Goal: Task Accomplishment & Management: Use online tool/utility

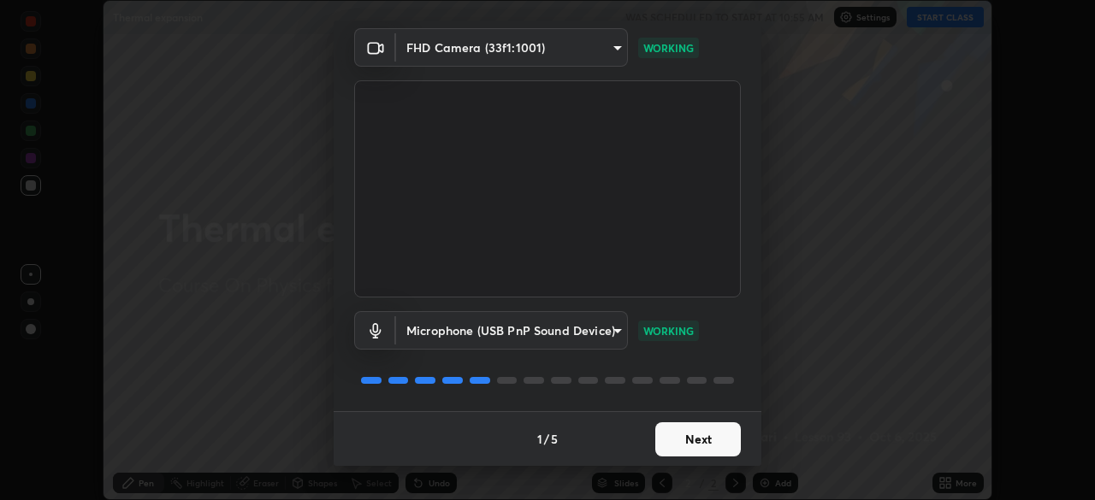
scroll to position [60, 0]
click at [696, 434] on button "Next" at bounding box center [698, 440] width 86 height 34
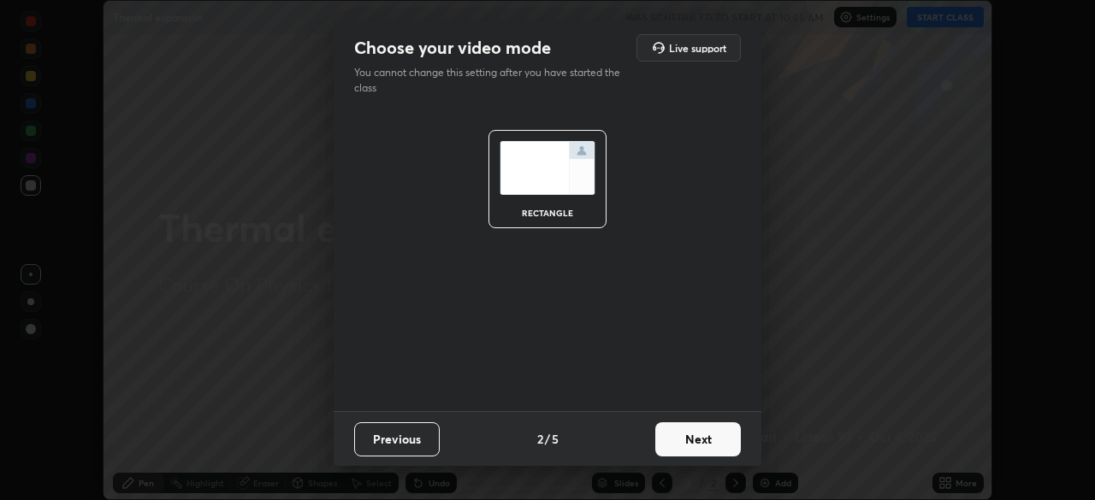
scroll to position [0, 0]
click at [718, 439] on button "Next" at bounding box center [698, 440] width 86 height 34
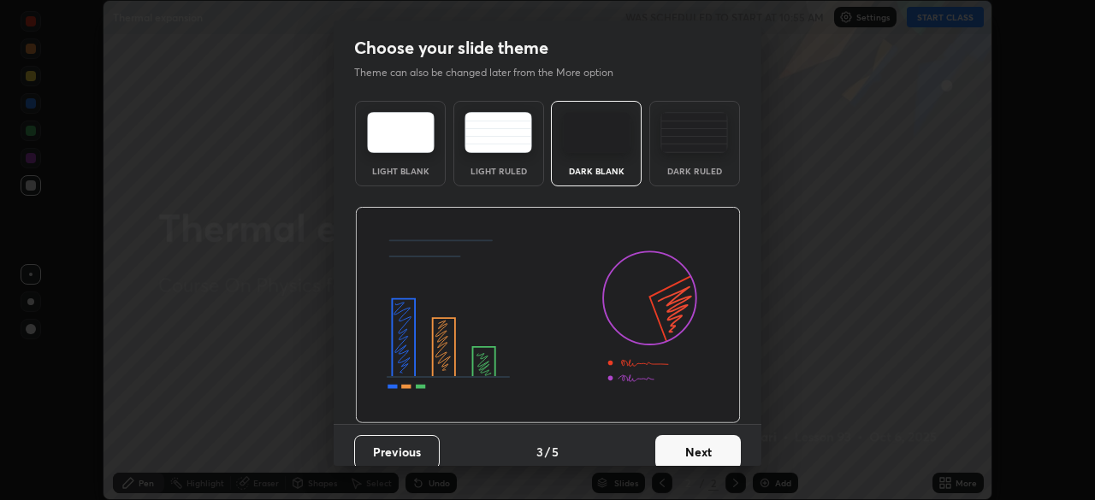
click at [701, 172] on div "Dark Ruled" at bounding box center [694, 171] width 68 height 9
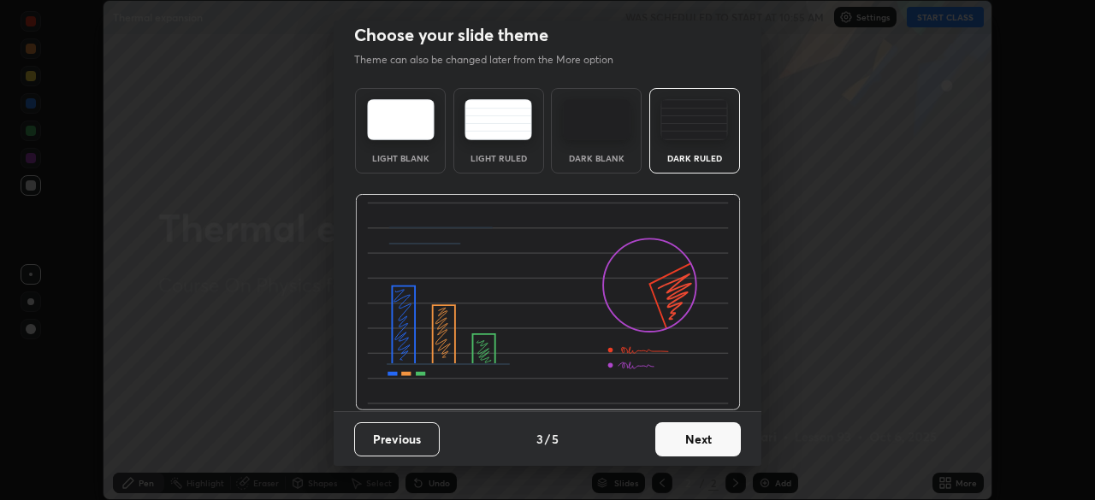
click at [692, 437] on button "Next" at bounding box center [698, 440] width 86 height 34
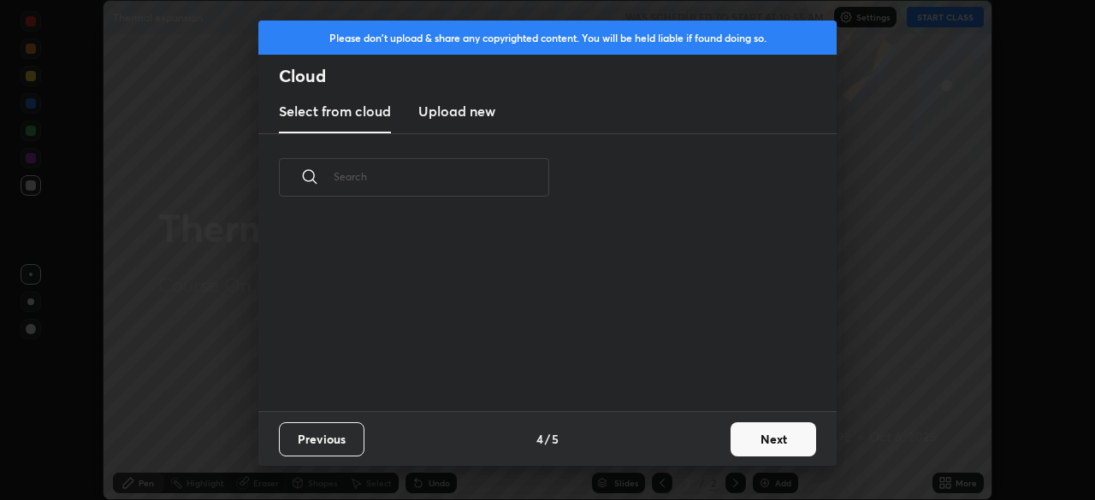
scroll to position [0, 0]
click at [743, 437] on button "Next" at bounding box center [774, 440] width 86 height 34
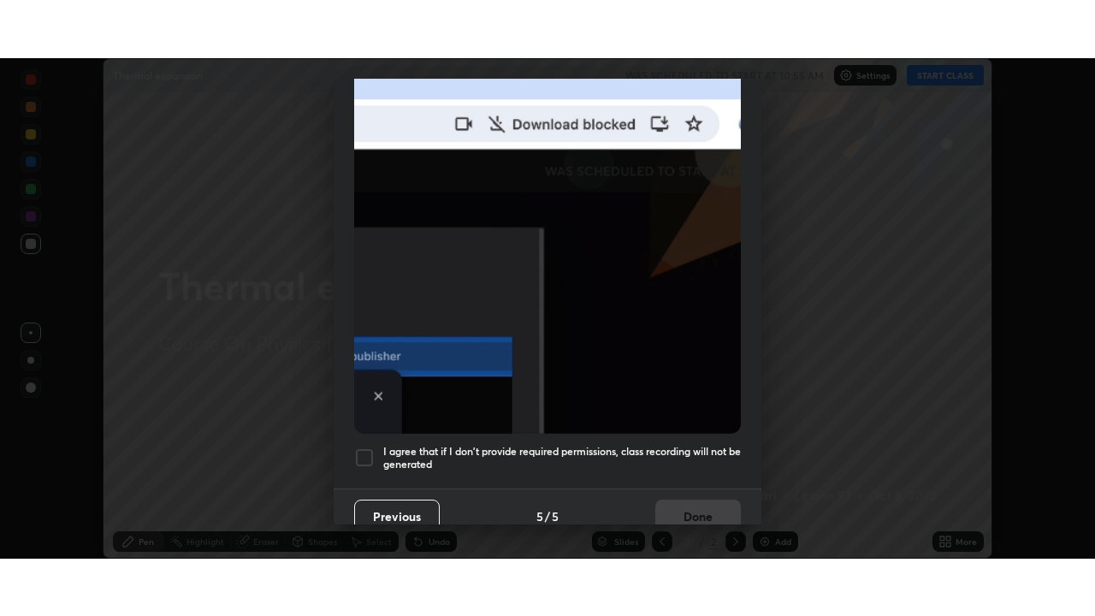
scroll to position [401, 0]
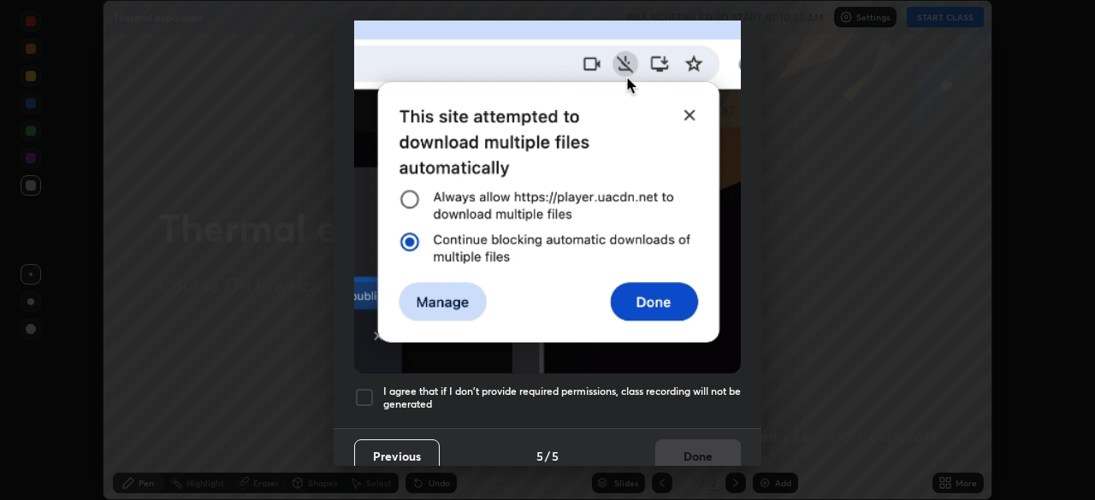
click at [368, 395] on div at bounding box center [364, 398] width 21 height 21
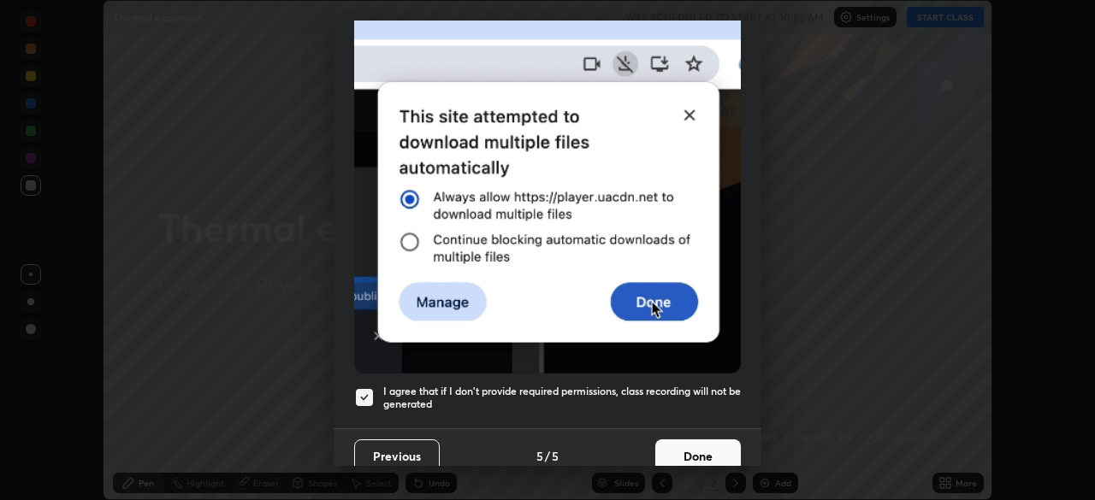
click at [684, 456] on button "Done" at bounding box center [698, 457] width 86 height 34
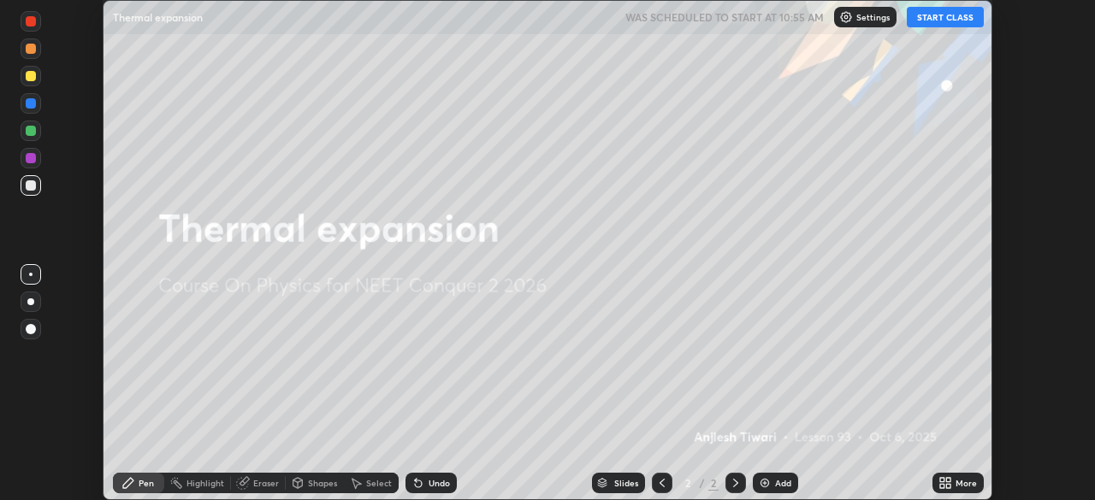
click at [775, 485] on div "Add" at bounding box center [783, 483] width 16 height 9
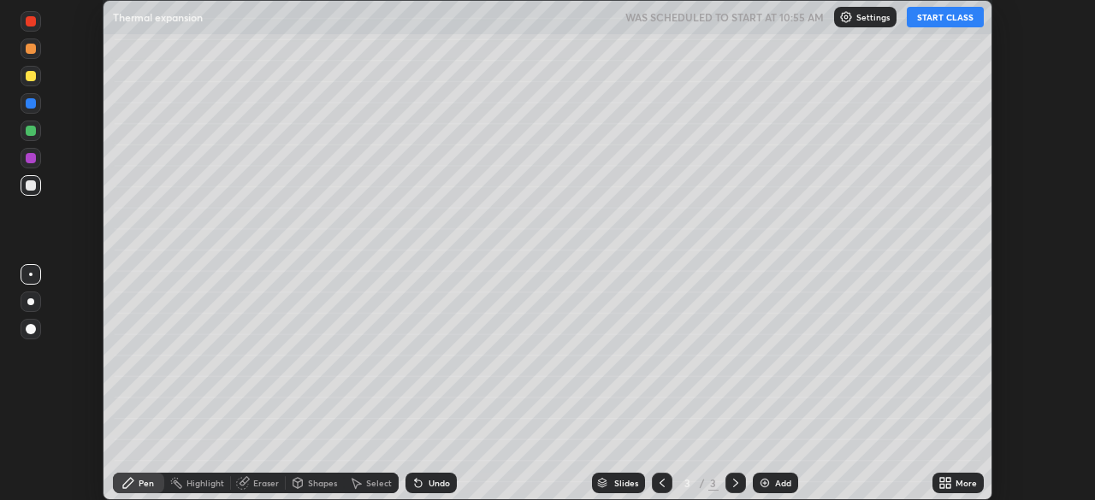
click at [952, 482] on div "More" at bounding box center [957, 483] width 51 height 21
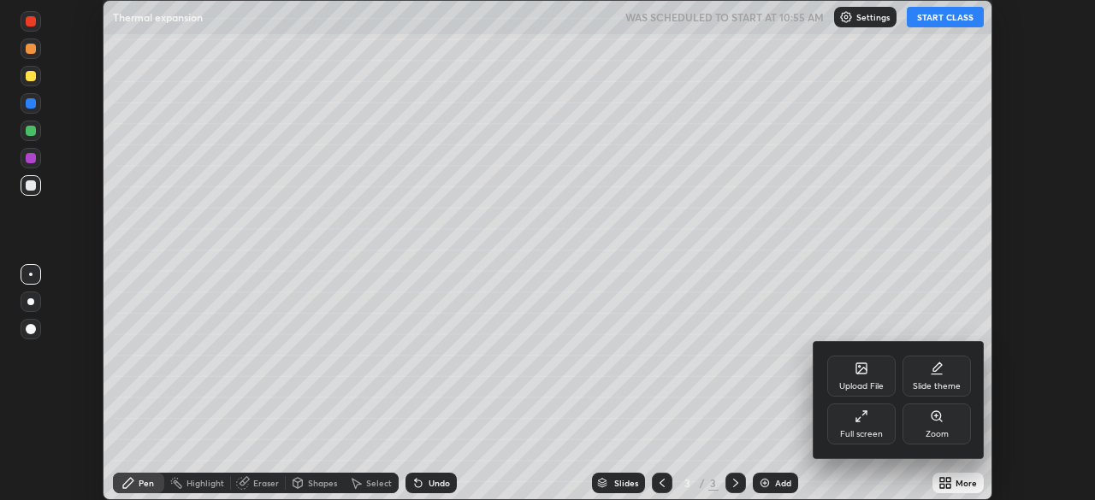
click at [875, 430] on div "Full screen" at bounding box center [861, 434] width 43 height 9
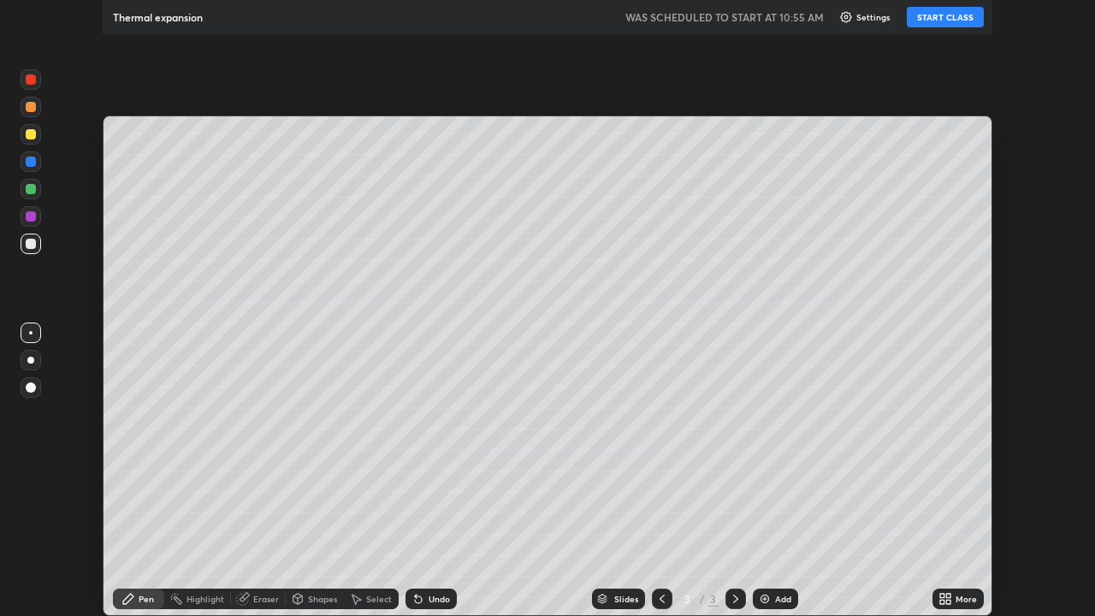
scroll to position [616, 1095]
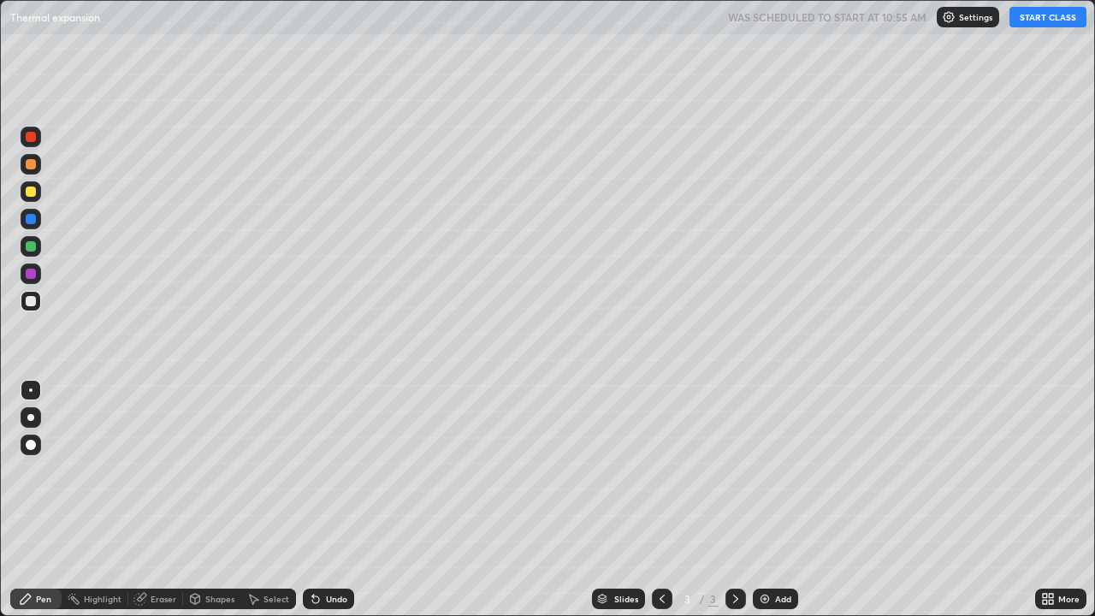
click at [1045, 17] on button "START CLASS" at bounding box center [1047, 17] width 77 height 21
click at [31, 418] on div at bounding box center [30, 417] width 7 height 7
click at [221, 500] on div "Shapes" at bounding box center [219, 599] width 29 height 9
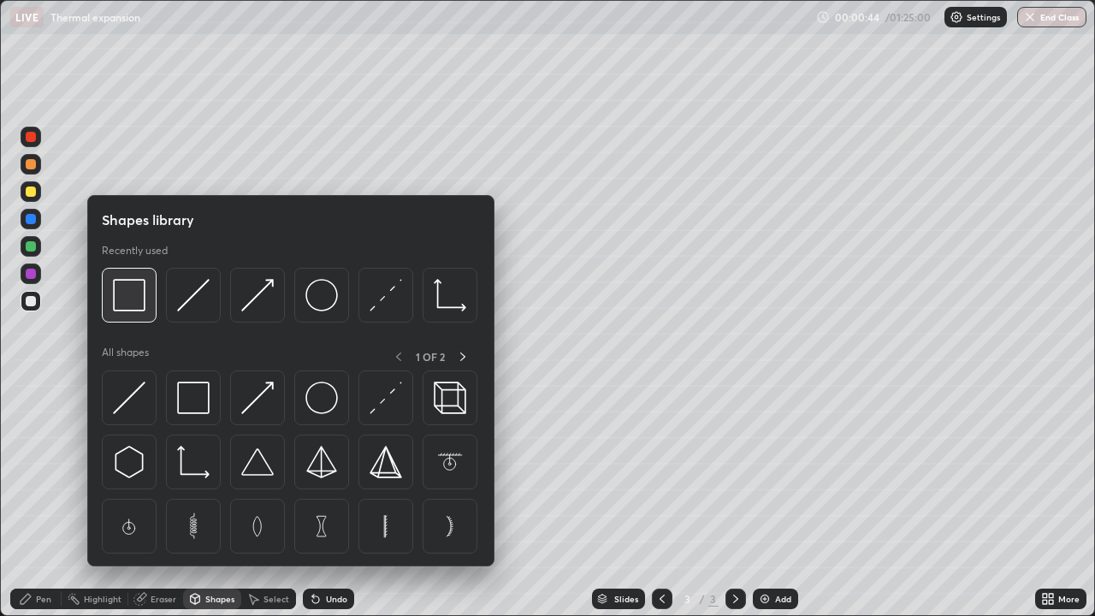
click at [149, 308] on div at bounding box center [129, 295] width 55 height 55
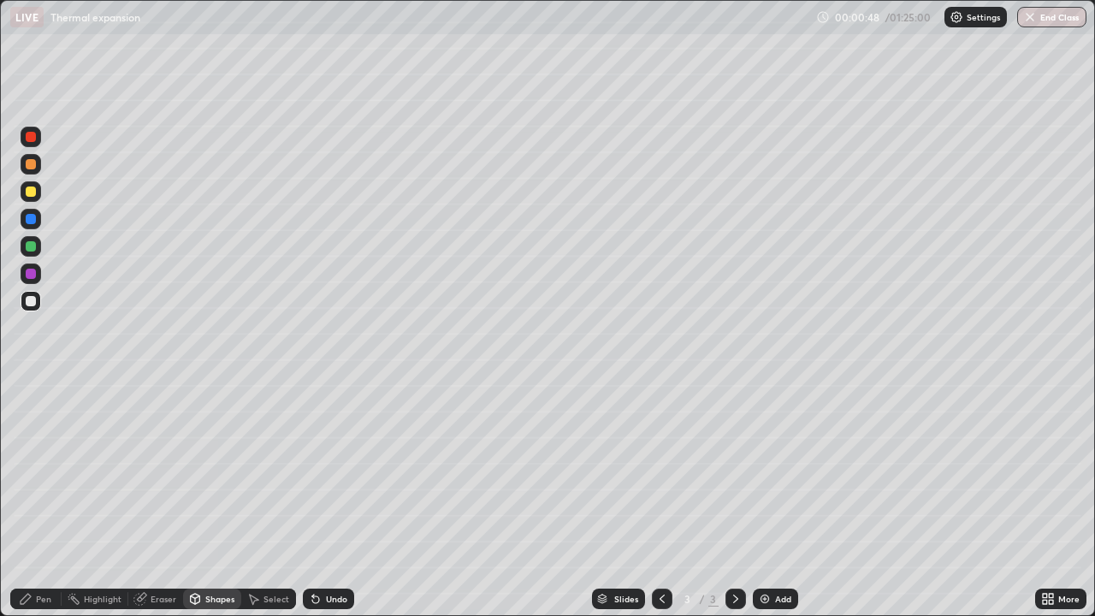
click at [47, 500] on div "Pen" at bounding box center [43, 599] width 15 height 9
click at [33, 198] on div at bounding box center [31, 191] width 21 height 21
click at [33, 308] on div at bounding box center [31, 301] width 21 height 21
click at [31, 390] on div at bounding box center [30, 389] width 3 height 3
click at [218, 500] on div "Shapes" at bounding box center [219, 599] width 29 height 9
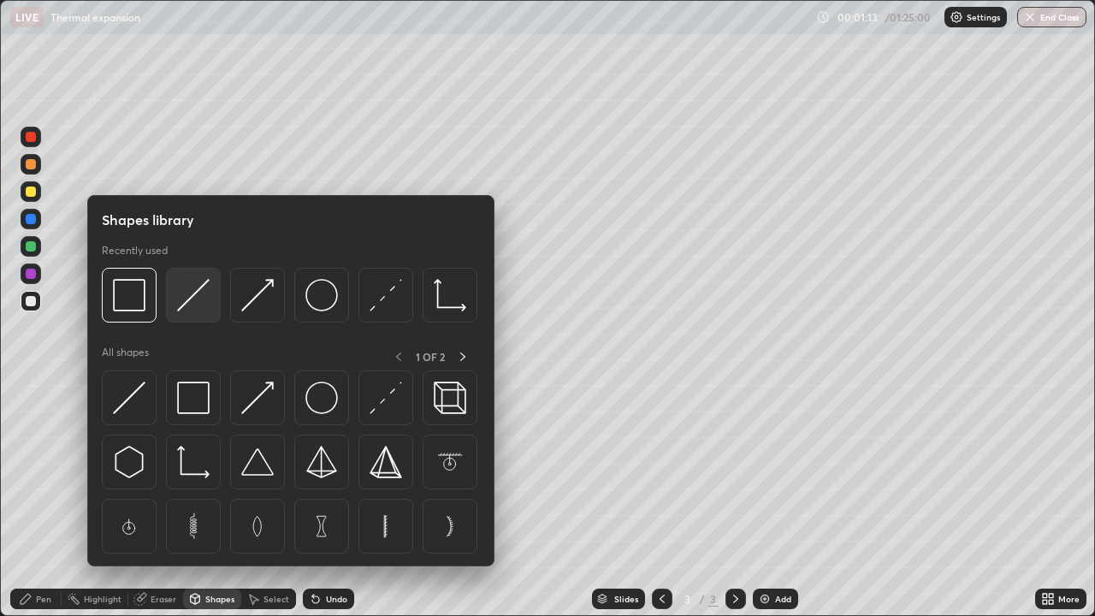
click at [204, 287] on img at bounding box center [193, 295] width 33 height 33
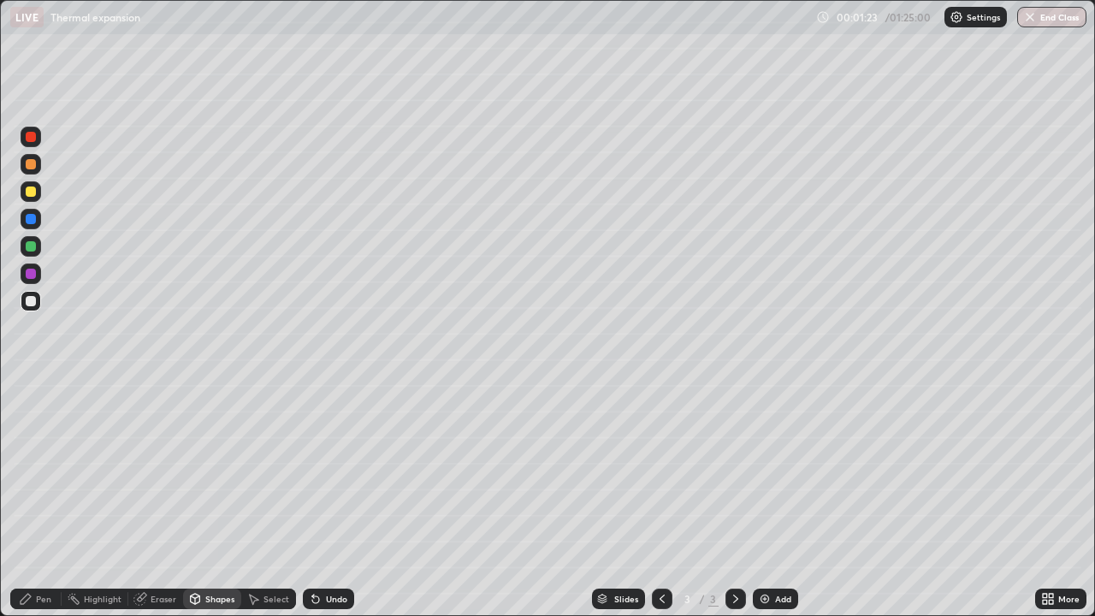
click at [41, 500] on div "Pen" at bounding box center [43, 599] width 15 height 9
click at [269, 500] on div "Select" at bounding box center [268, 599] width 55 height 21
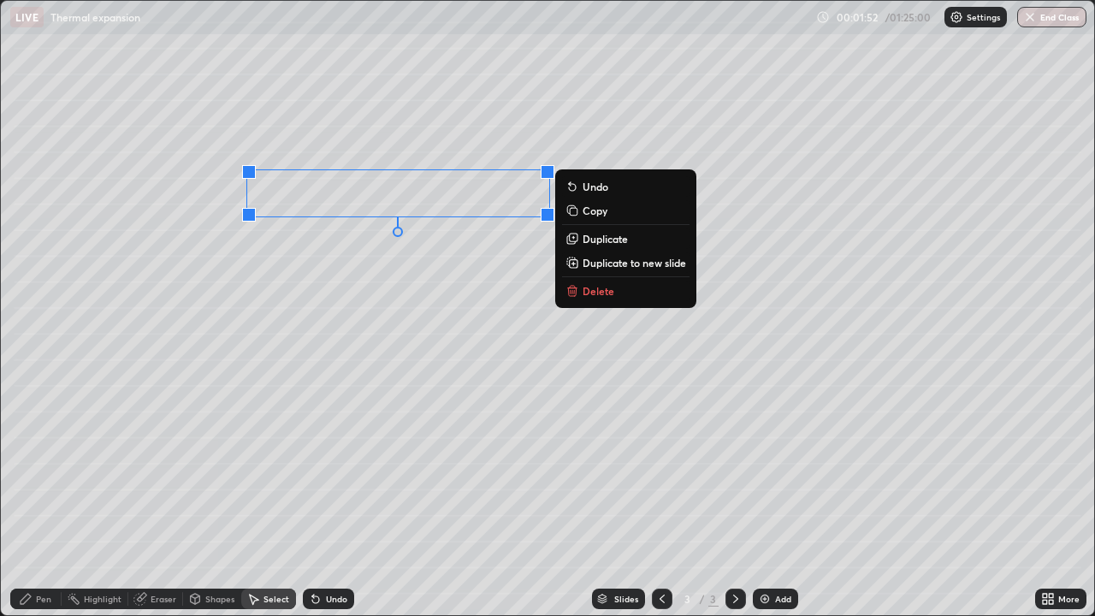
click at [602, 239] on p "Duplicate" at bounding box center [605, 239] width 45 height 14
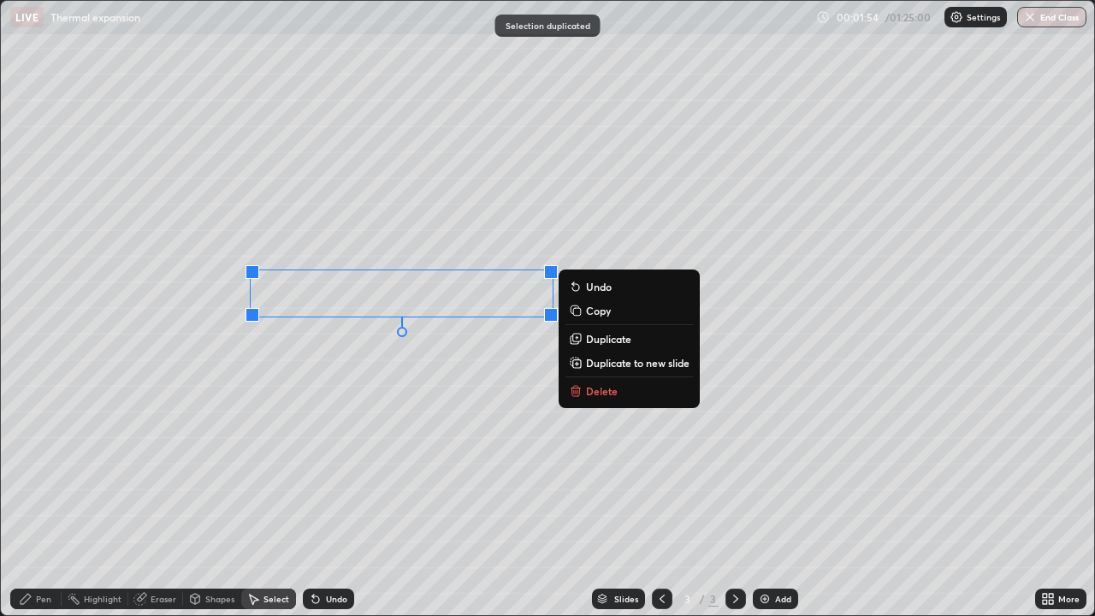
click at [43, 500] on div "Pen" at bounding box center [43, 599] width 15 height 9
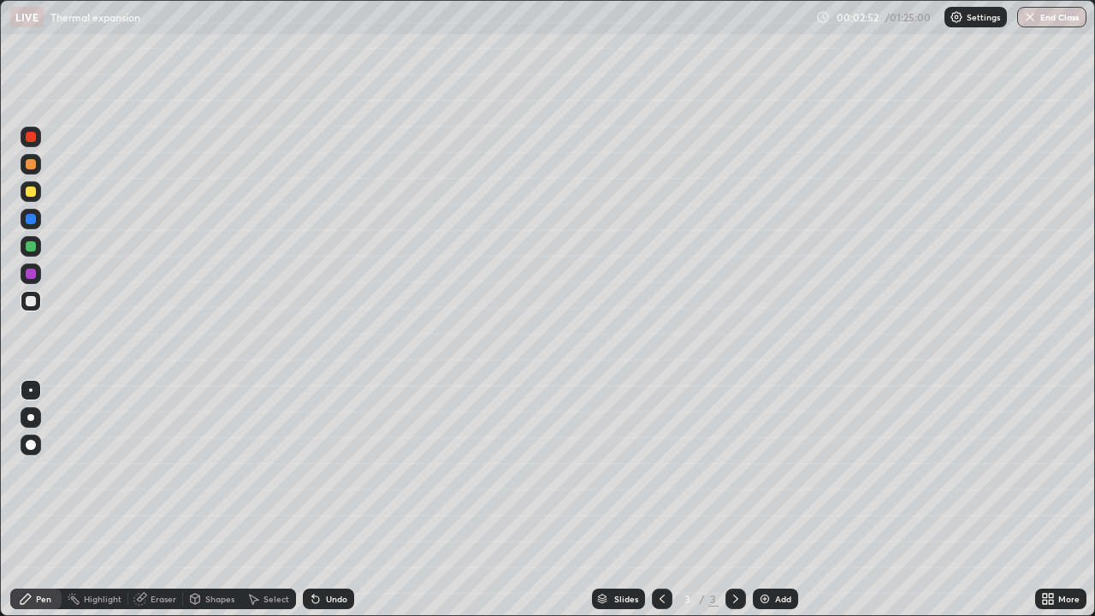
click at [33, 222] on div at bounding box center [31, 219] width 10 height 10
click at [33, 253] on div at bounding box center [31, 246] width 21 height 21
click at [33, 311] on div at bounding box center [31, 301] width 21 height 21
click at [39, 414] on div at bounding box center [31, 417] width 21 height 21
click at [779, 500] on div "Add" at bounding box center [783, 599] width 16 height 9
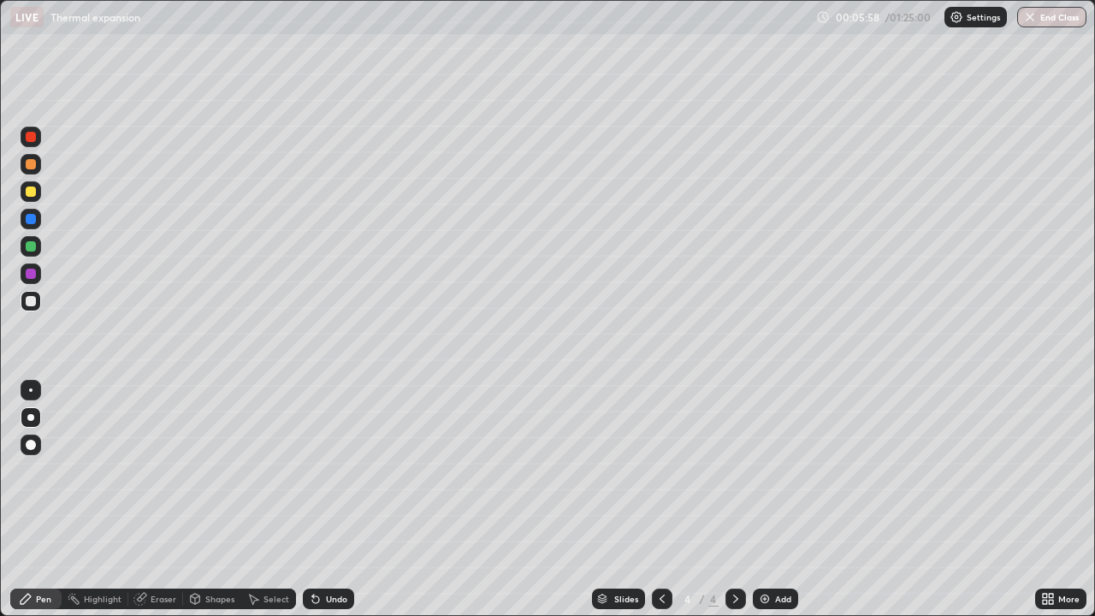
click at [215, 500] on div "Shapes" at bounding box center [219, 599] width 29 height 9
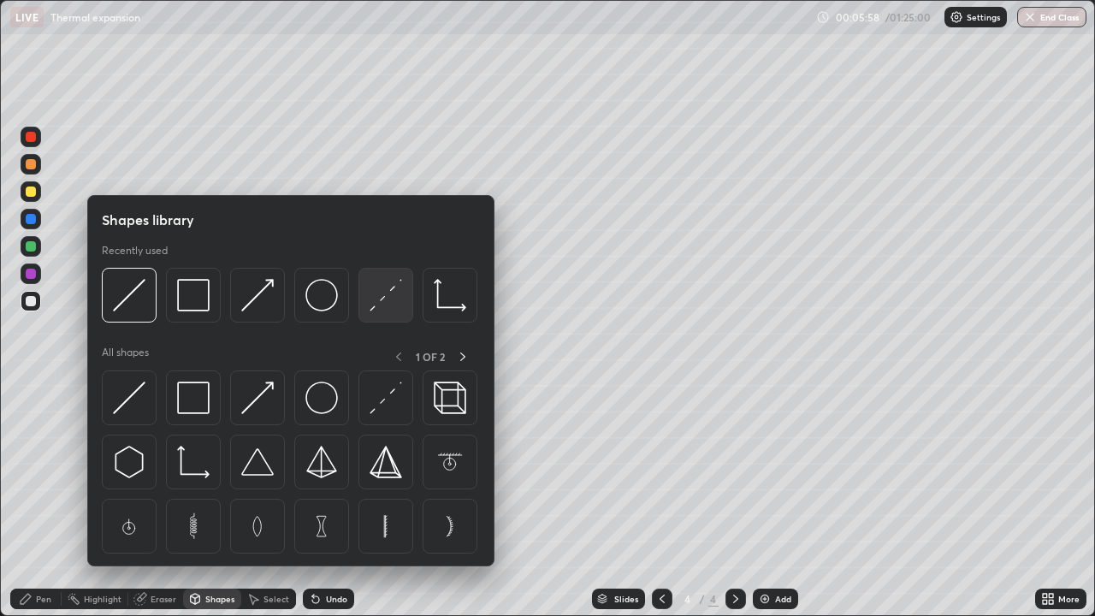
click at [364, 302] on div at bounding box center [385, 295] width 55 height 55
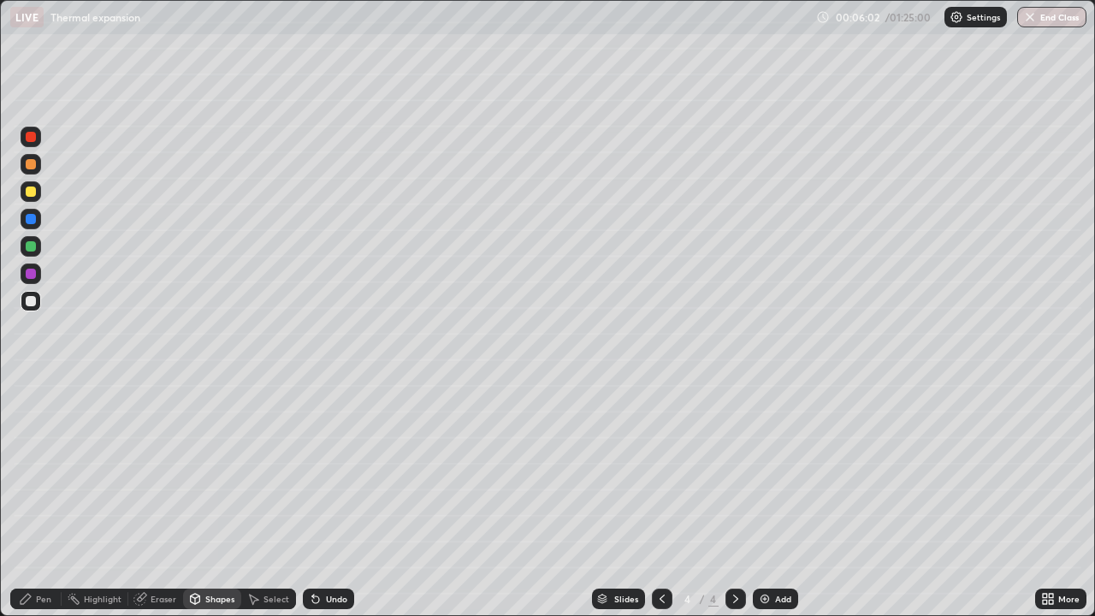
click at [45, 500] on div "Pen" at bounding box center [35, 599] width 51 height 21
click at [220, 500] on div "Shapes" at bounding box center [219, 599] width 29 height 9
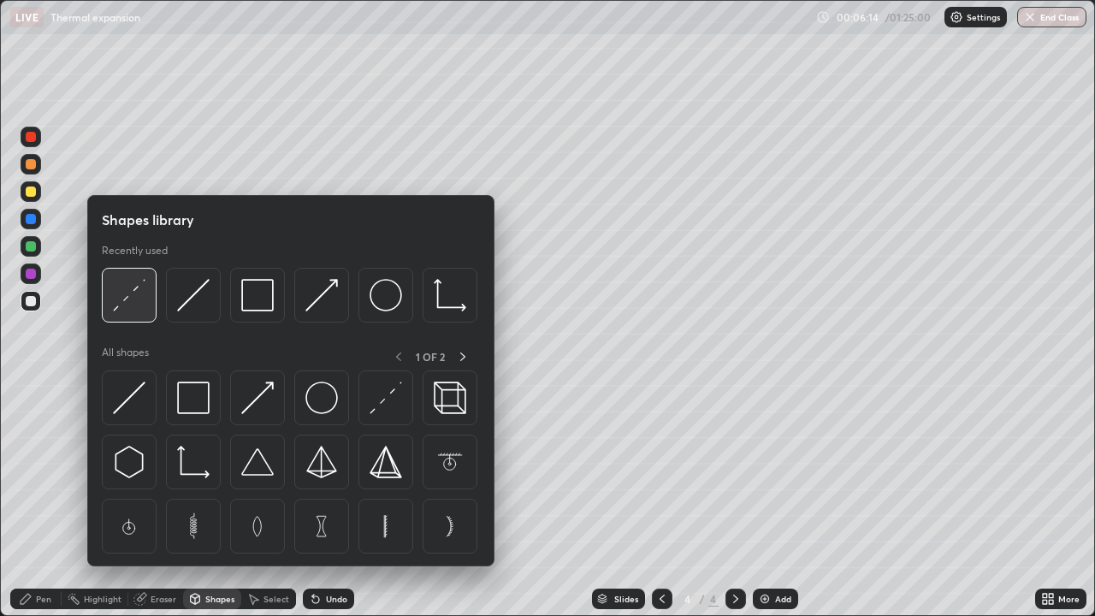
click at [143, 311] on img at bounding box center [129, 295] width 33 height 33
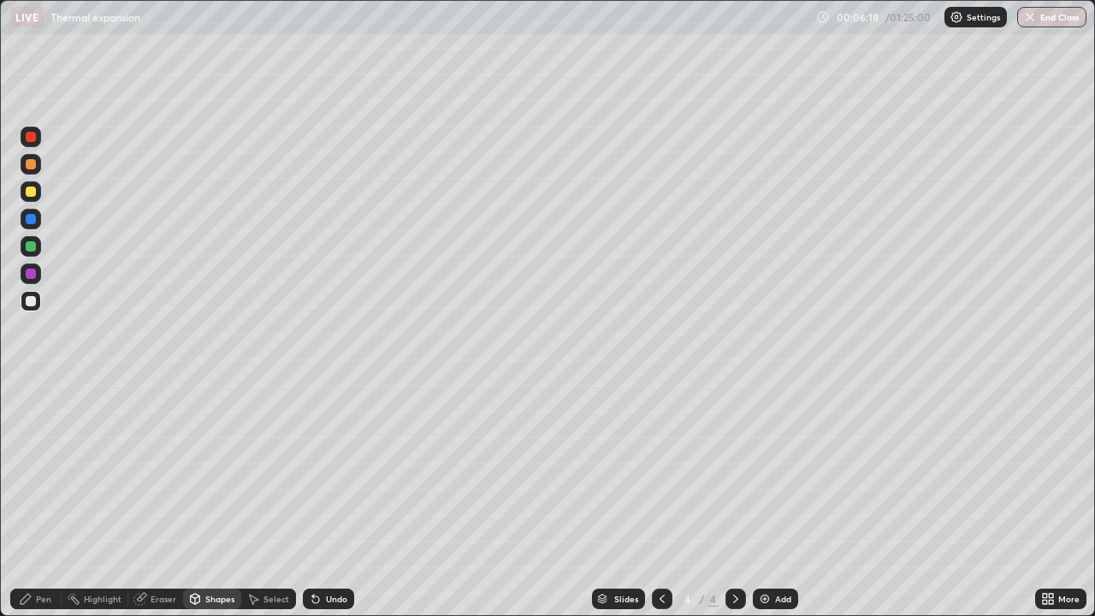
click at [32, 500] on icon at bounding box center [26, 599] width 14 height 14
click at [31, 390] on div at bounding box center [30, 389] width 3 height 3
click at [34, 245] on div at bounding box center [31, 246] width 10 height 10
click at [34, 310] on div at bounding box center [31, 301] width 21 height 21
click at [32, 418] on div at bounding box center [30, 417] width 7 height 7
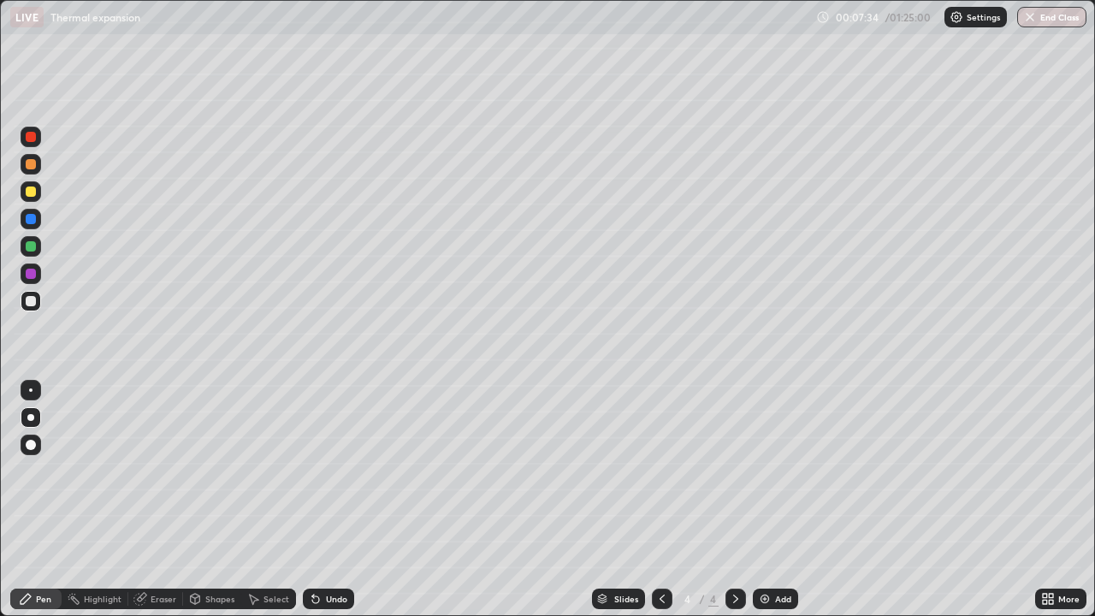
click at [31, 390] on div at bounding box center [30, 389] width 3 height 3
click at [31, 248] on div at bounding box center [31, 246] width 10 height 10
click at [36, 310] on div at bounding box center [31, 301] width 21 height 21
click at [32, 192] on div at bounding box center [31, 191] width 10 height 10
click at [31, 417] on div at bounding box center [30, 417] width 7 height 7
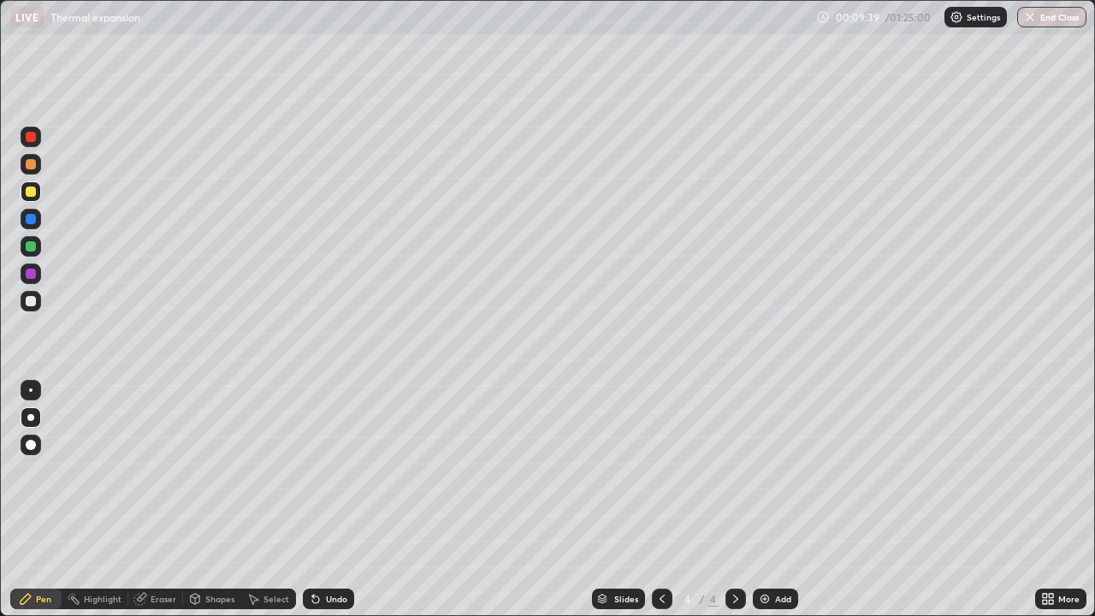
click at [31, 192] on div at bounding box center [31, 191] width 10 height 10
click at [31, 390] on div at bounding box center [30, 389] width 3 height 3
click at [33, 196] on div at bounding box center [31, 191] width 10 height 10
click at [32, 415] on div at bounding box center [30, 417] width 7 height 7
click at [33, 247] on div at bounding box center [31, 246] width 10 height 10
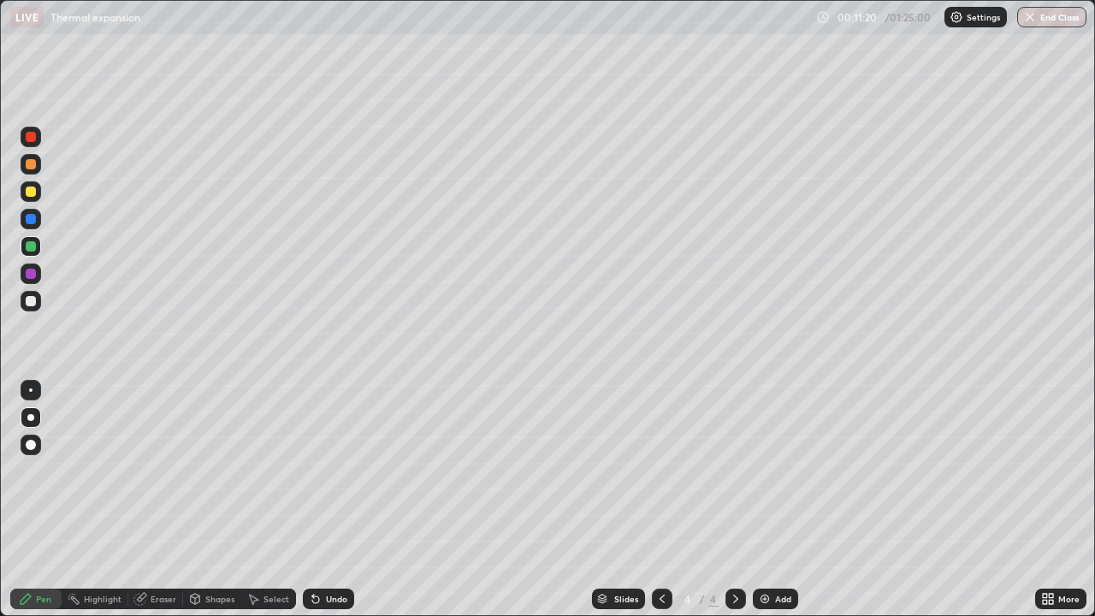
click at [31, 389] on div at bounding box center [30, 389] width 3 height 3
click at [31, 192] on div at bounding box center [31, 191] width 10 height 10
click at [210, 500] on div "Shapes" at bounding box center [219, 599] width 29 height 9
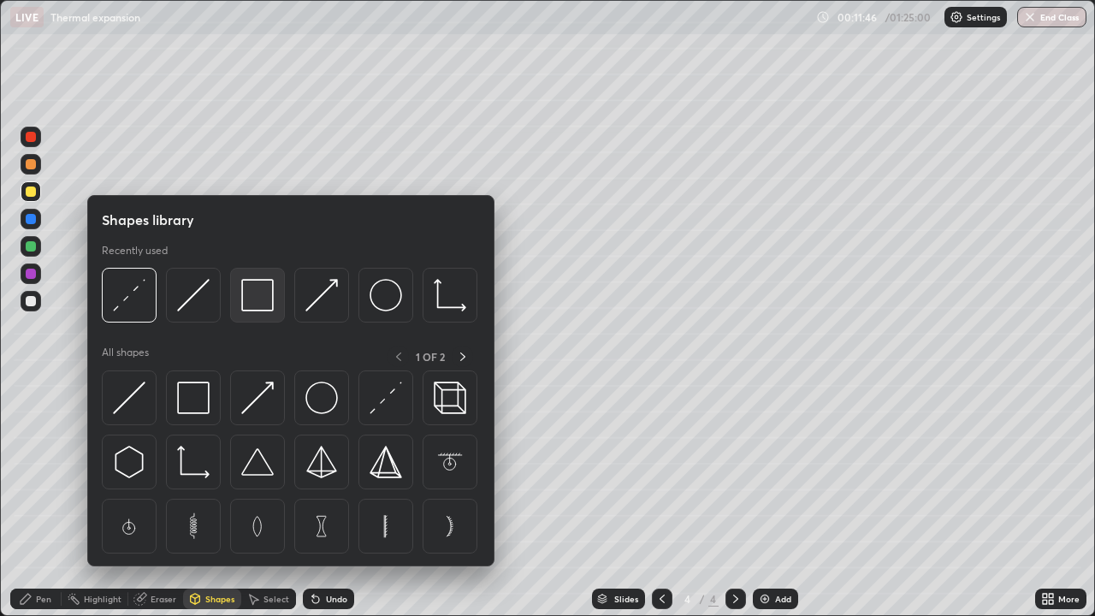
click at [253, 310] on img at bounding box center [257, 295] width 33 height 33
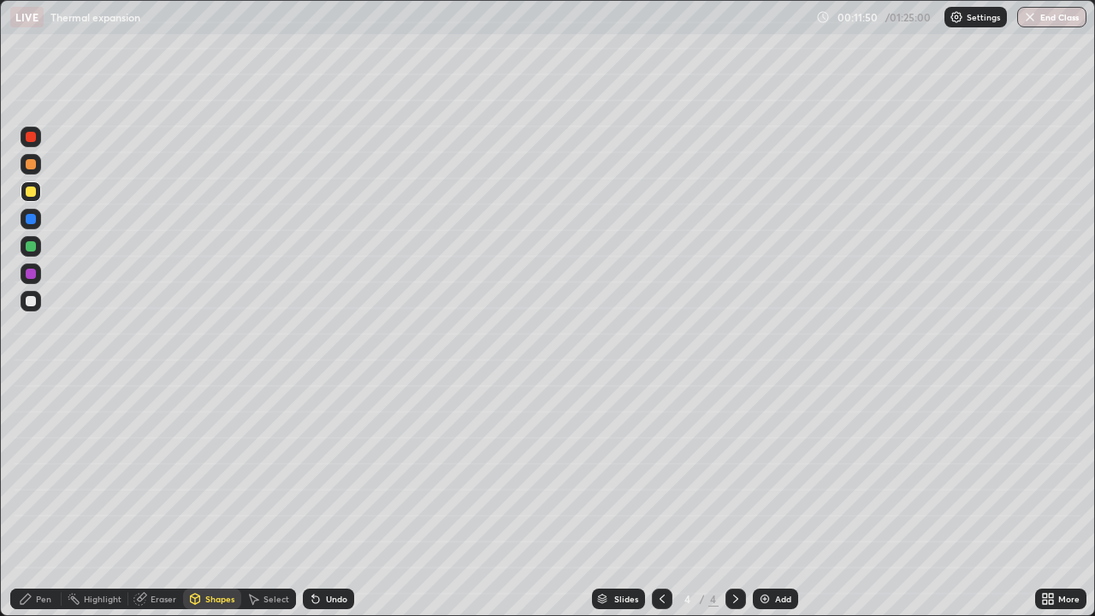
click at [20, 500] on icon at bounding box center [26, 599] width 14 height 14
click at [312, 500] on icon at bounding box center [315, 599] width 7 height 7
click at [309, 500] on icon at bounding box center [316, 599] width 14 height 14
click at [314, 500] on icon at bounding box center [315, 599] width 7 height 7
click at [339, 500] on div "Undo" at bounding box center [336, 599] width 21 height 9
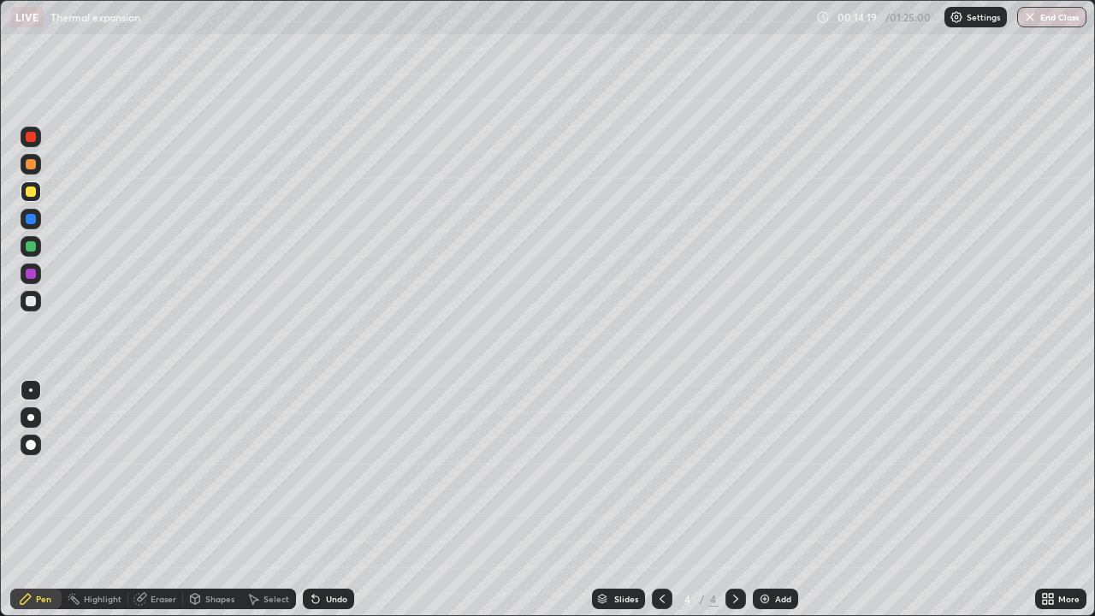
click at [340, 500] on div "Undo" at bounding box center [336, 599] width 21 height 9
click at [775, 500] on div "Add" at bounding box center [783, 599] width 16 height 9
click at [31, 417] on div at bounding box center [30, 417] width 7 height 7
click at [211, 500] on div "Shapes" at bounding box center [219, 599] width 29 height 9
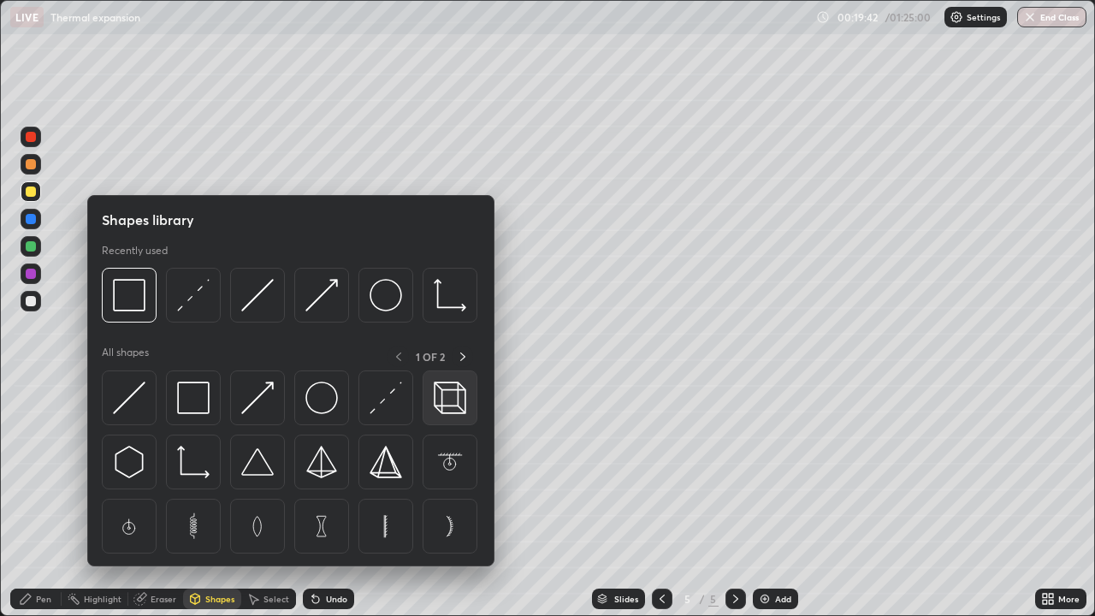
click at [434, 411] on img at bounding box center [450, 398] width 33 height 33
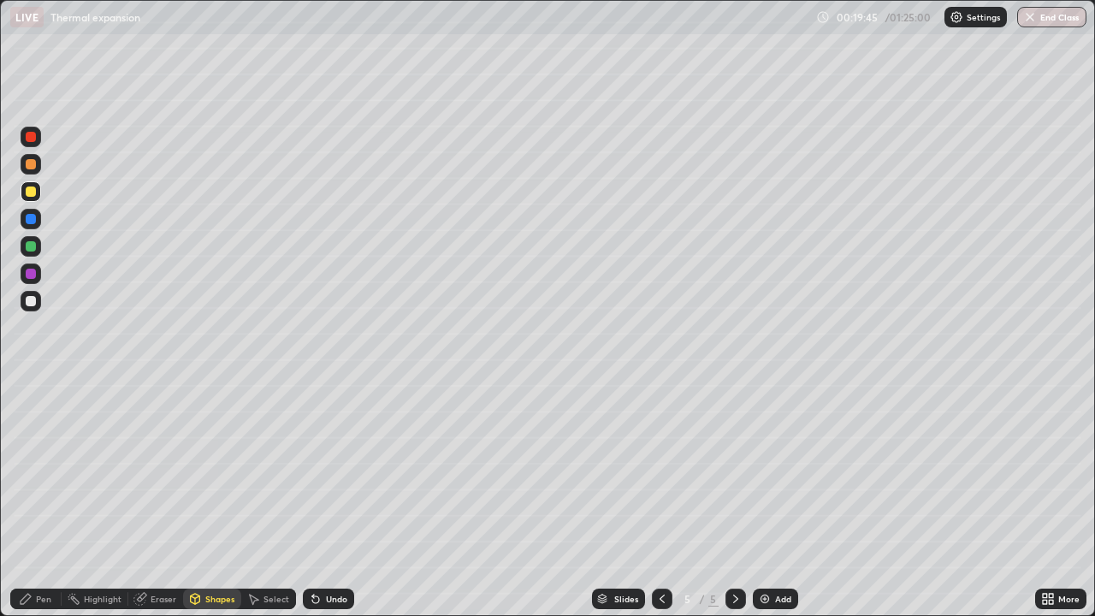
click at [34, 500] on div "Pen" at bounding box center [35, 599] width 51 height 21
click at [33, 226] on div at bounding box center [31, 219] width 21 height 21
click at [31, 247] on div at bounding box center [31, 246] width 10 height 10
click at [31, 165] on div at bounding box center [31, 164] width 10 height 10
click at [33, 196] on div at bounding box center [31, 191] width 10 height 10
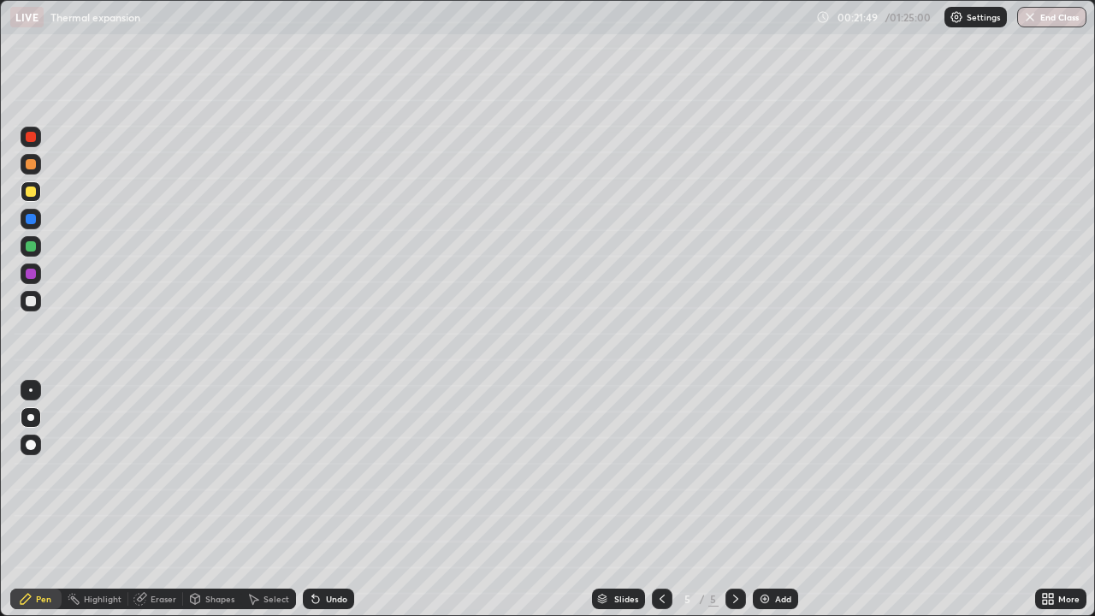
click at [30, 303] on div at bounding box center [31, 301] width 10 height 10
click at [770, 500] on div "Add" at bounding box center [775, 599] width 45 height 21
click at [660, 500] on icon at bounding box center [662, 599] width 14 height 14
click at [35, 168] on div at bounding box center [31, 164] width 10 height 10
click at [38, 247] on div at bounding box center [31, 246] width 21 height 21
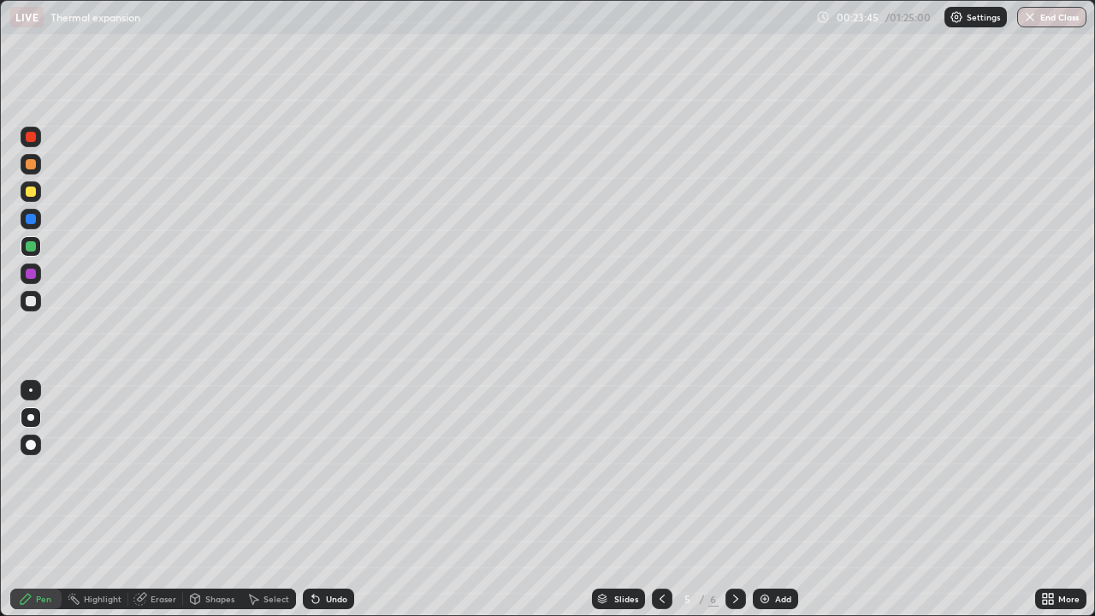
click at [33, 220] on div at bounding box center [31, 219] width 10 height 10
click at [30, 305] on div at bounding box center [31, 301] width 10 height 10
click at [734, 500] on icon at bounding box center [736, 599] width 14 height 14
click at [312, 500] on icon at bounding box center [315, 599] width 7 height 7
click at [309, 500] on icon at bounding box center [316, 599] width 14 height 14
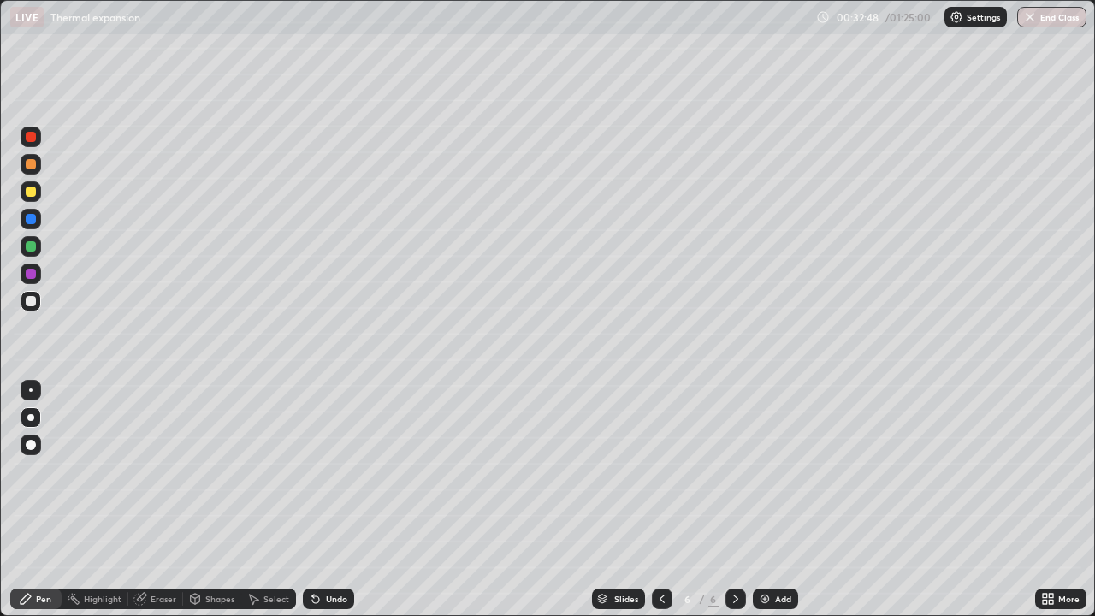
click at [260, 500] on div "Select" at bounding box center [268, 599] width 55 height 21
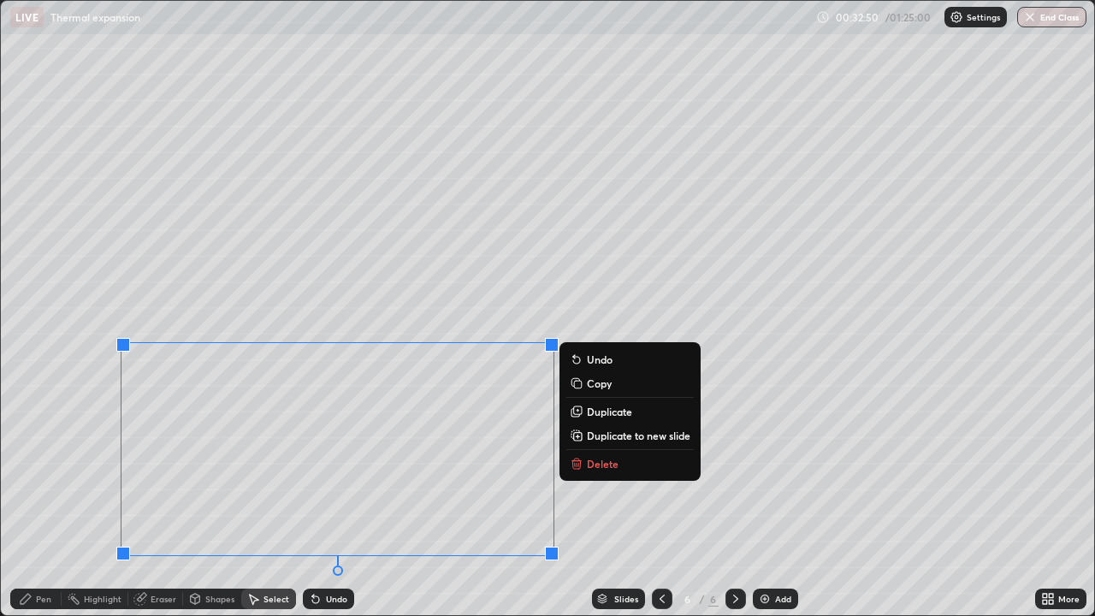
click at [598, 469] on p "Delete" at bounding box center [603, 464] width 32 height 14
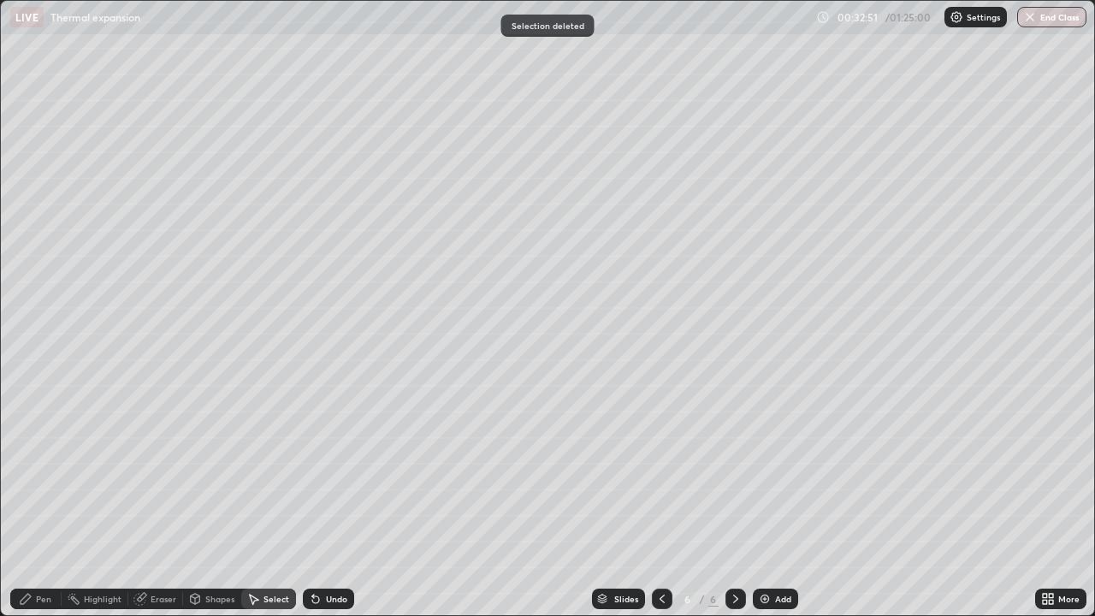
click at [31, 500] on icon at bounding box center [26, 599] width 14 height 14
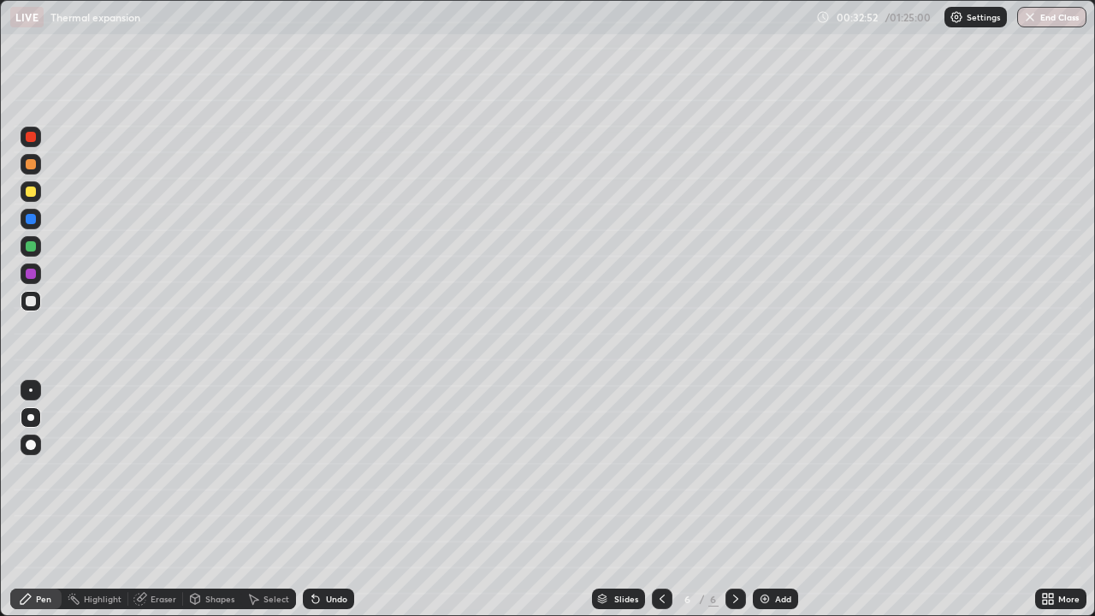
click at [32, 195] on div at bounding box center [31, 191] width 10 height 10
click at [263, 500] on div "Select" at bounding box center [276, 599] width 26 height 9
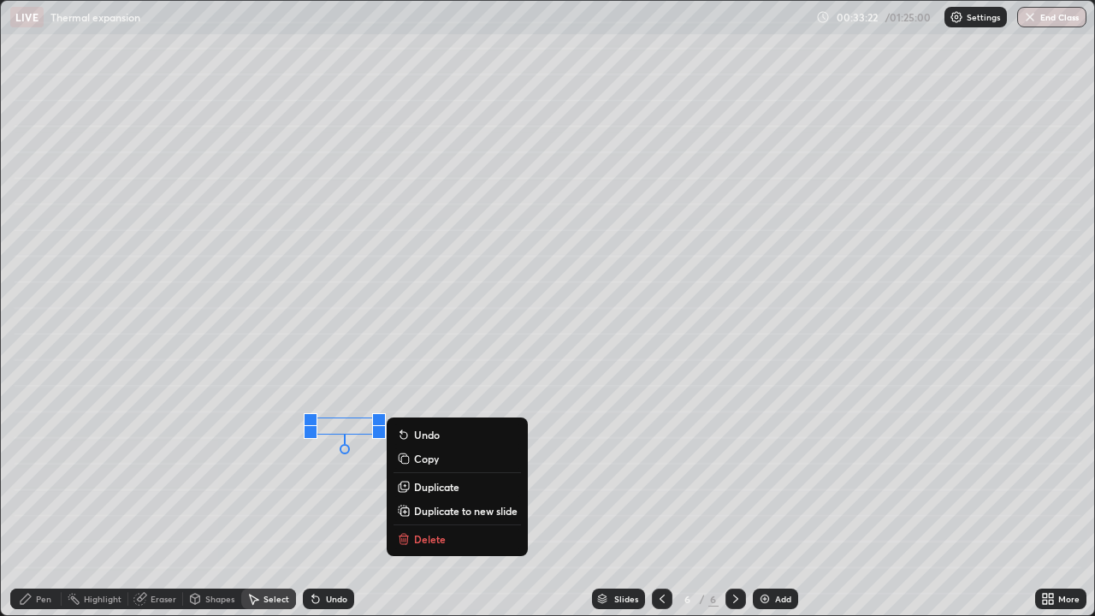
click at [416, 500] on p "Delete" at bounding box center [430, 539] width 32 height 14
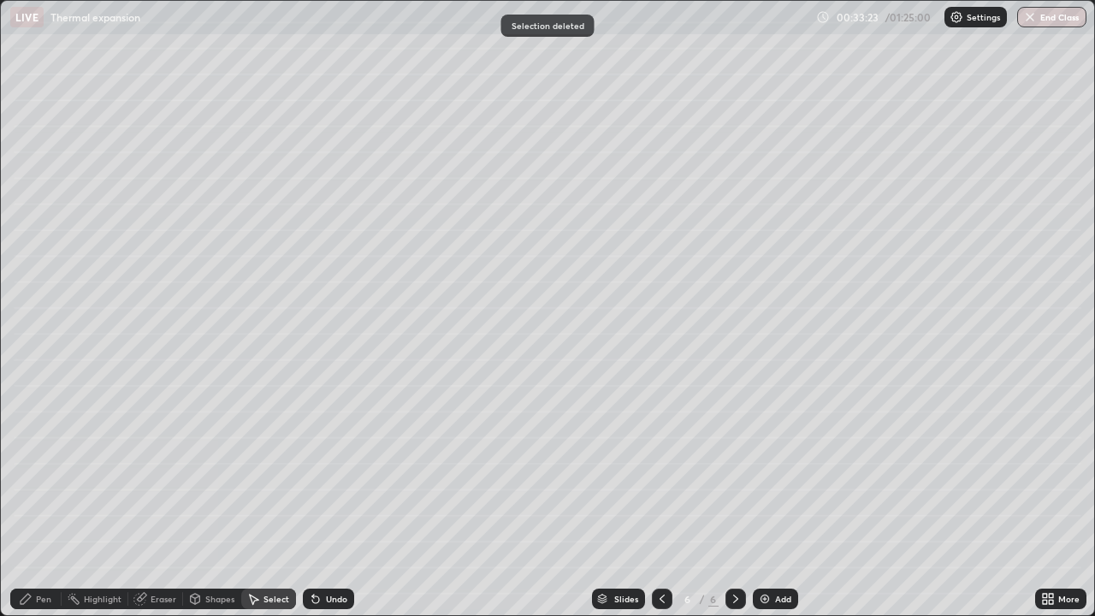
click at [39, 500] on div "Pen" at bounding box center [43, 599] width 15 height 9
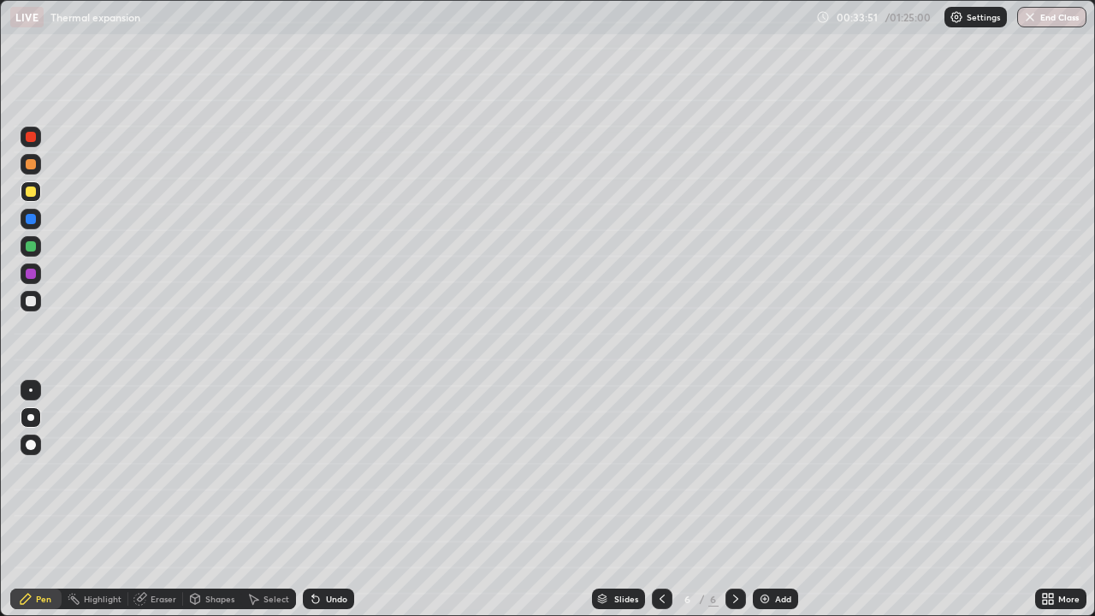
click at [334, 500] on div "Undo" at bounding box center [336, 599] width 21 height 9
click at [192, 500] on div "Shapes" at bounding box center [212, 599] width 58 height 34
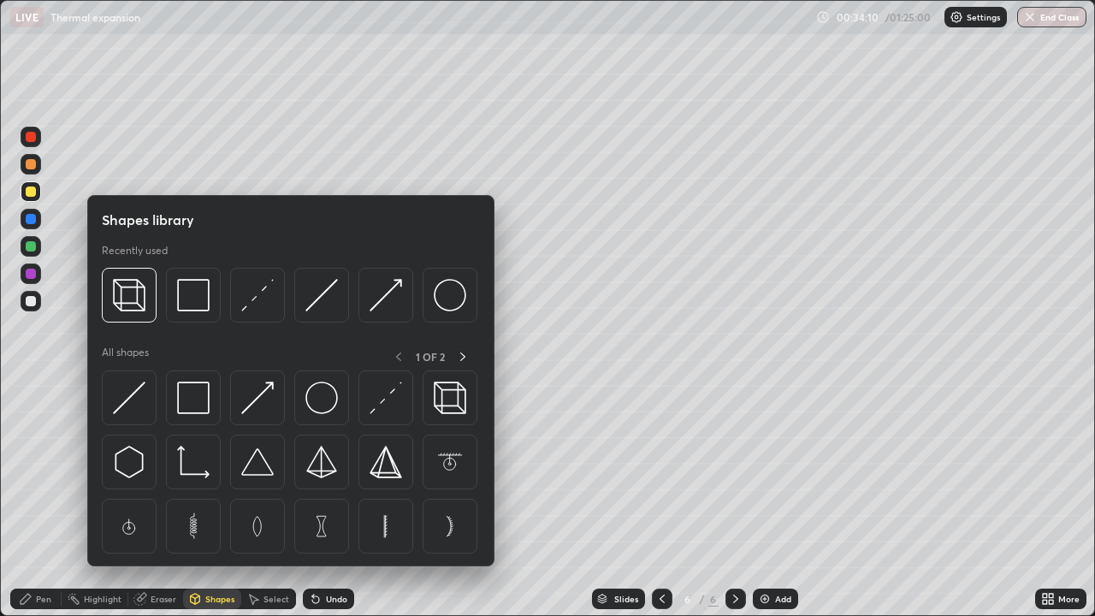
click at [204, 500] on div "Shapes library Recently used All shapes 1 OF 2" at bounding box center [290, 380] width 407 height 371
click at [201, 500] on div at bounding box center [193, 526] width 55 height 55
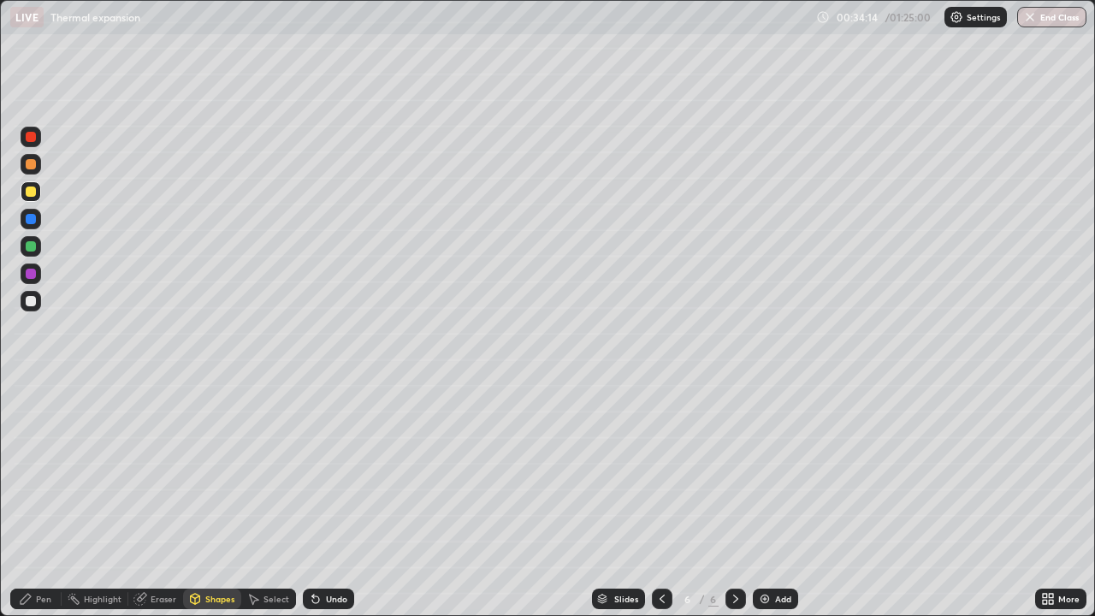
click at [312, 500] on icon at bounding box center [315, 599] width 7 height 7
click at [315, 500] on icon at bounding box center [315, 599] width 7 height 7
click at [38, 500] on div "Pen" at bounding box center [35, 599] width 51 height 21
click at [331, 500] on div "Undo" at bounding box center [328, 599] width 51 height 21
click at [322, 500] on div "Undo" at bounding box center [328, 599] width 51 height 21
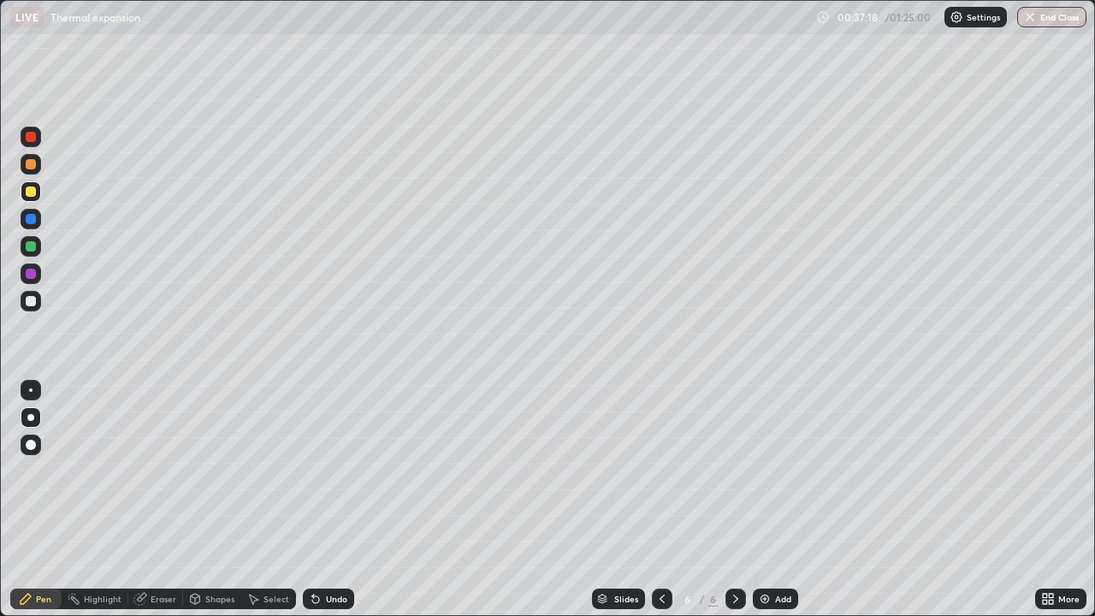
click at [764, 500] on img at bounding box center [765, 599] width 14 height 14
click at [154, 500] on div "Eraser" at bounding box center [164, 599] width 26 height 9
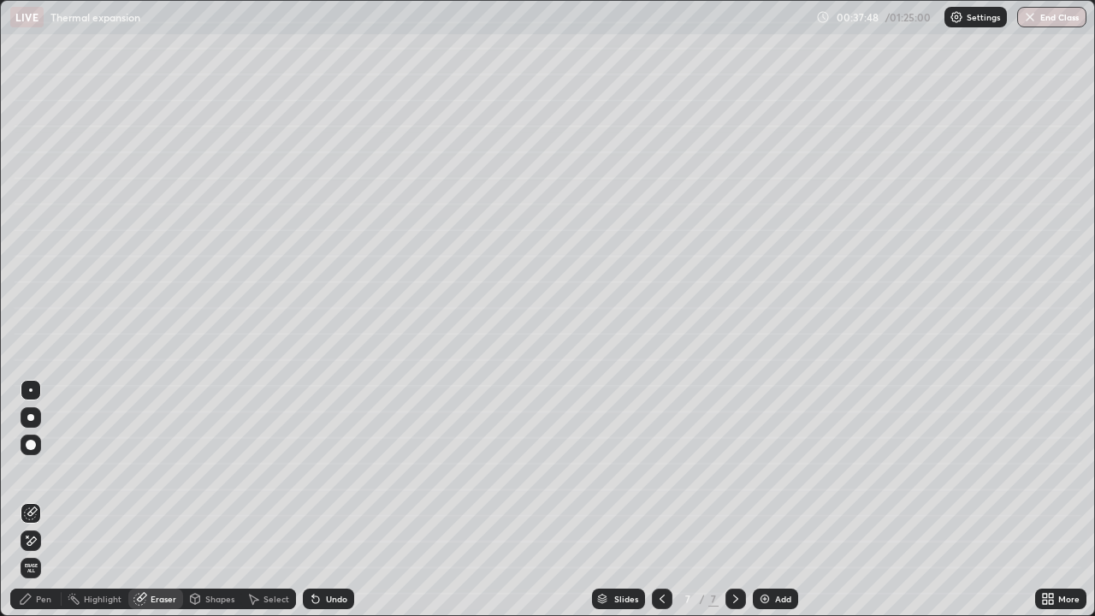
click at [31, 500] on span "Erase all" at bounding box center [30, 568] width 19 height 10
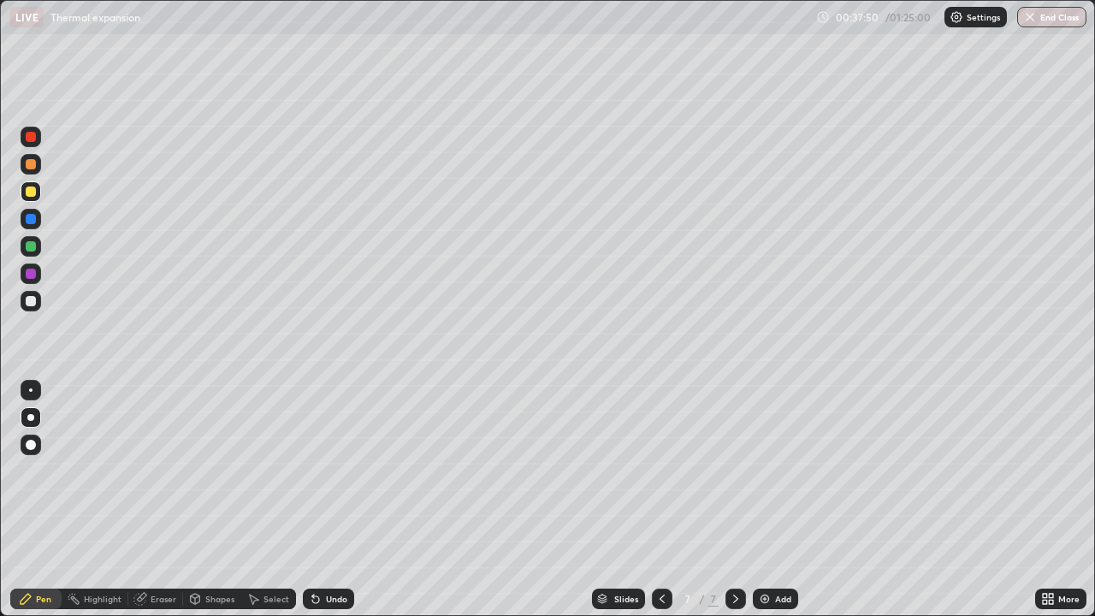
click at [662, 500] on icon at bounding box center [662, 599] width 14 height 14
click at [734, 500] on icon at bounding box center [736, 599] width 14 height 14
click at [314, 500] on icon at bounding box center [315, 599] width 7 height 7
click at [33, 304] on div at bounding box center [31, 301] width 10 height 10
click at [660, 500] on icon at bounding box center [662, 599] width 14 height 14
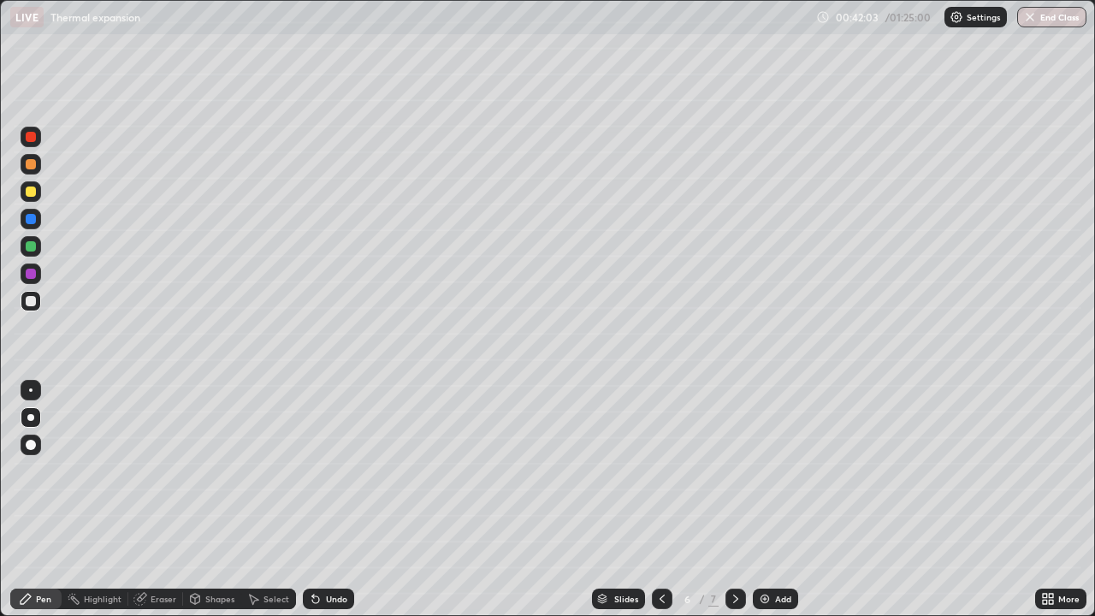
click at [734, 500] on icon at bounding box center [736, 599] width 14 height 14
click at [766, 500] on div "Add" at bounding box center [775, 599] width 45 height 21
click at [326, 500] on div "Undo" at bounding box center [336, 599] width 21 height 9
click at [323, 500] on div "Undo" at bounding box center [328, 599] width 51 height 21
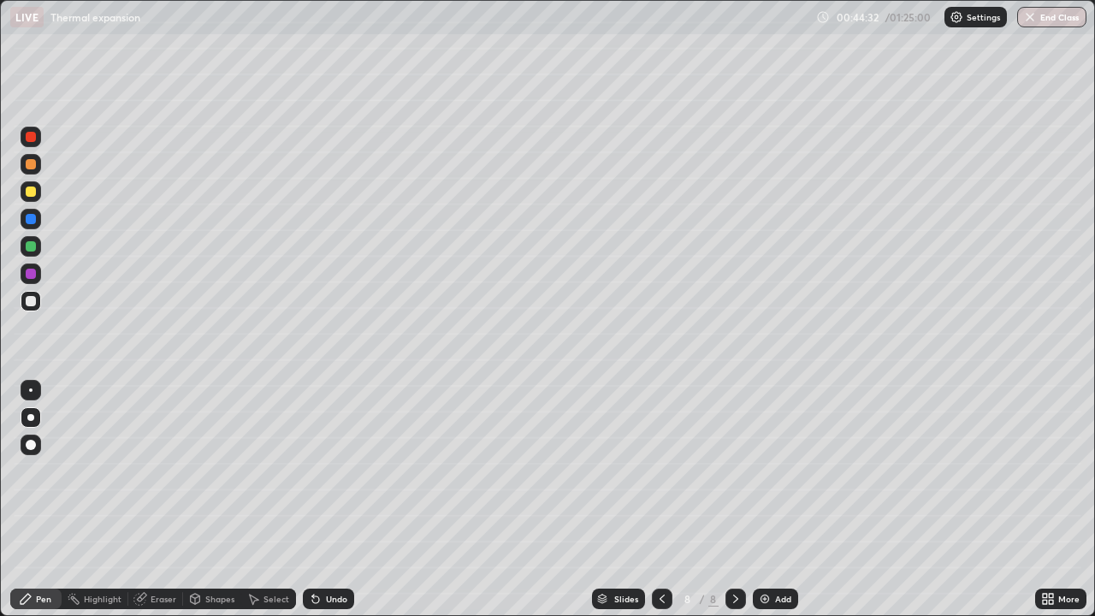
click at [216, 500] on div "Shapes" at bounding box center [219, 599] width 29 height 9
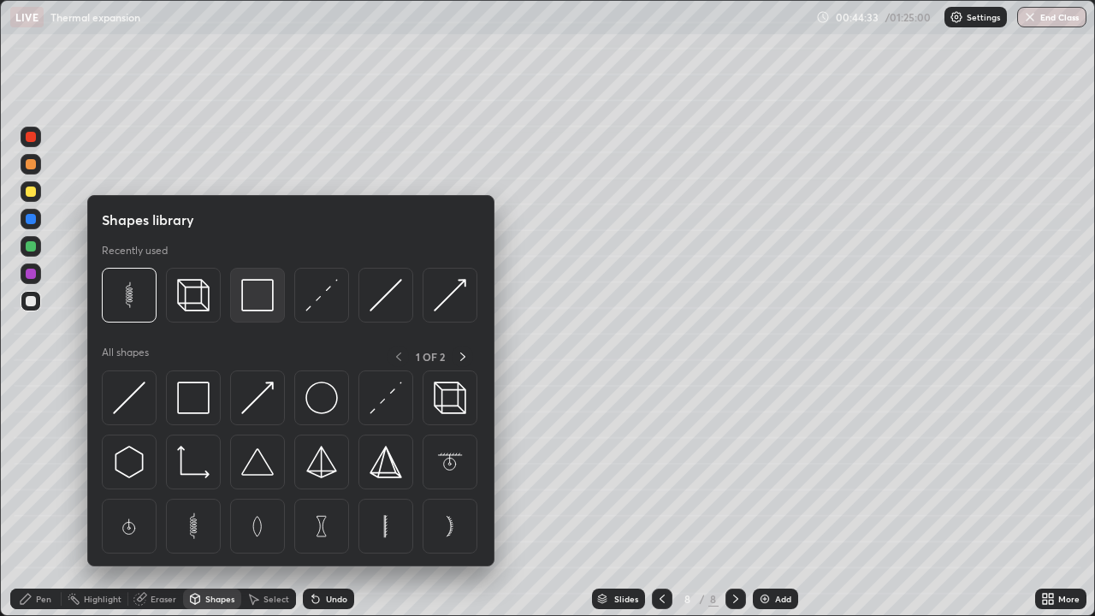
click at [252, 306] on img at bounding box center [257, 295] width 33 height 33
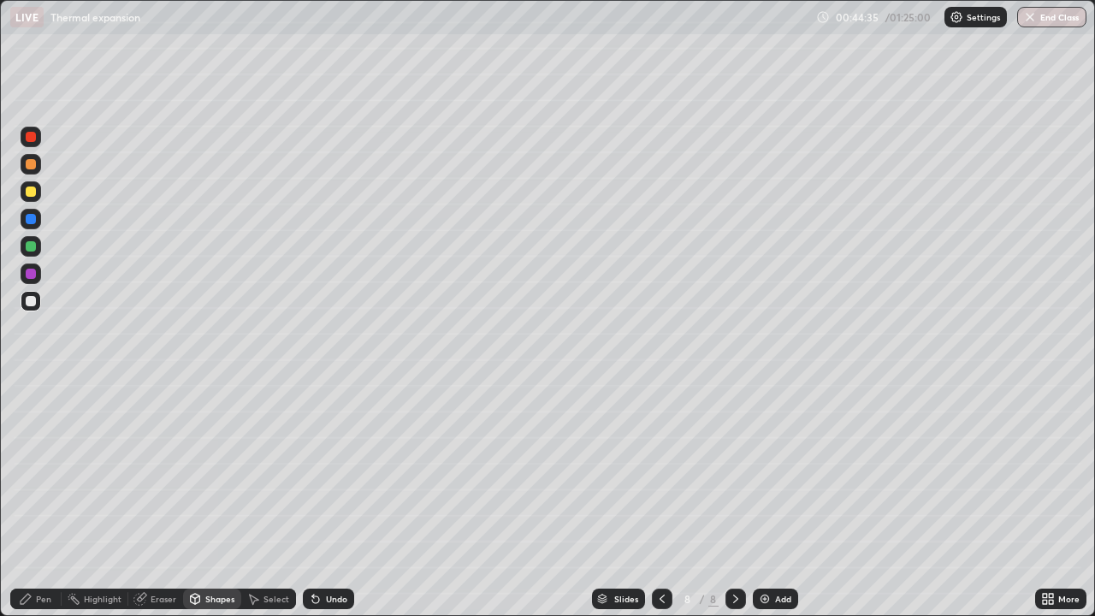
click at [40, 500] on div "Pen" at bounding box center [43, 599] width 15 height 9
click at [341, 500] on div "Undo" at bounding box center [336, 599] width 21 height 9
click at [340, 500] on div "Undo" at bounding box center [336, 599] width 21 height 9
click at [346, 500] on div "Undo" at bounding box center [328, 599] width 51 height 21
click at [343, 500] on div "Undo" at bounding box center [336, 599] width 21 height 9
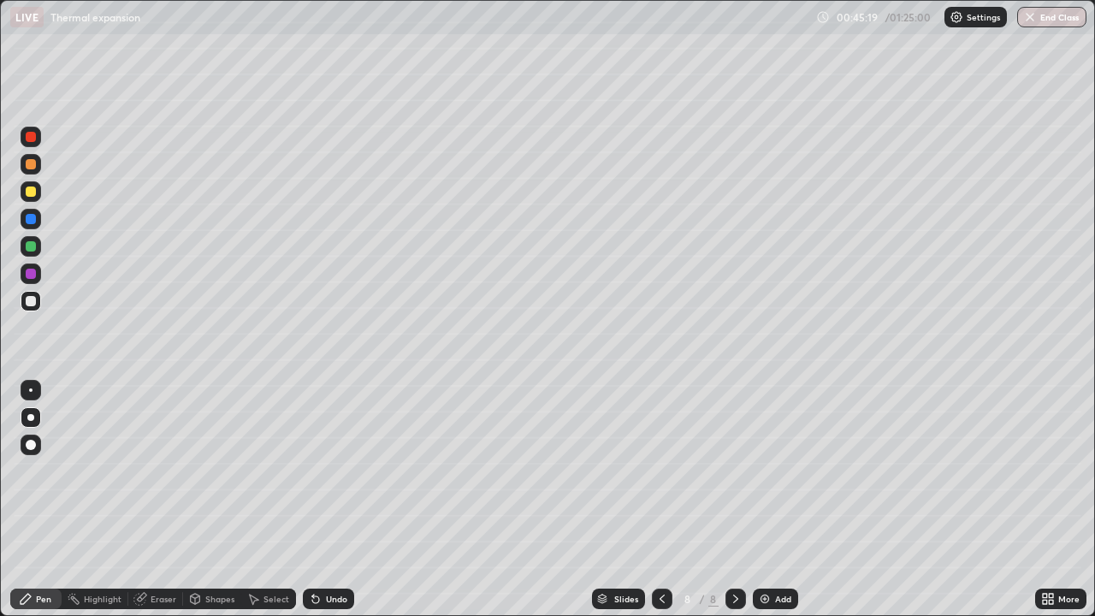
click at [343, 500] on div "Undo" at bounding box center [336, 599] width 21 height 9
click at [342, 500] on div "Undo" at bounding box center [336, 599] width 21 height 9
click at [340, 500] on div "Undo" at bounding box center [336, 599] width 21 height 9
click at [217, 500] on div "Shapes" at bounding box center [219, 599] width 29 height 9
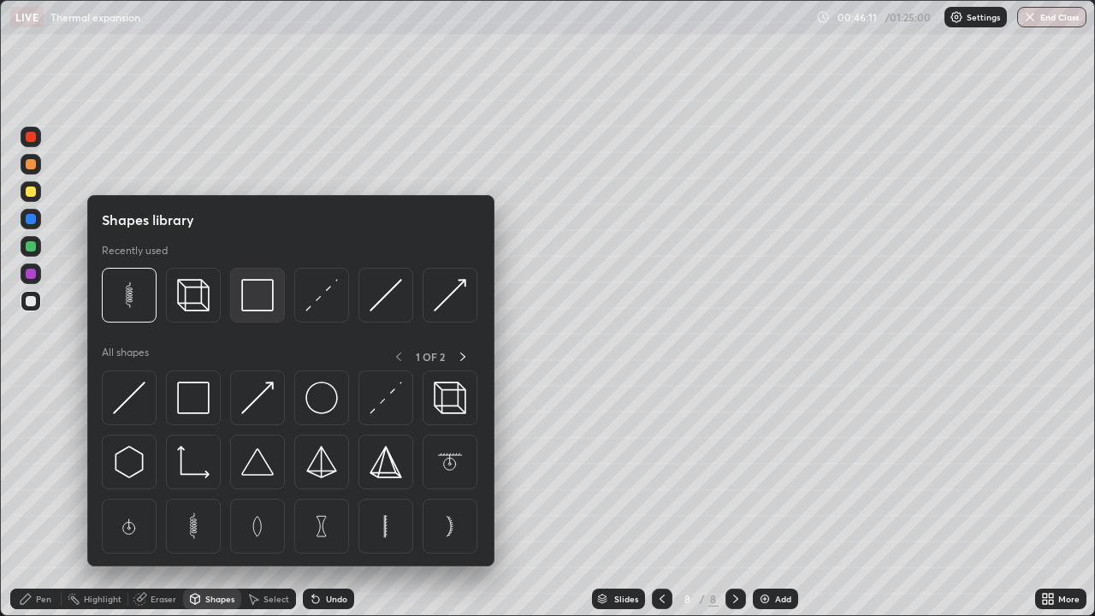
click at [259, 299] on img at bounding box center [257, 295] width 33 height 33
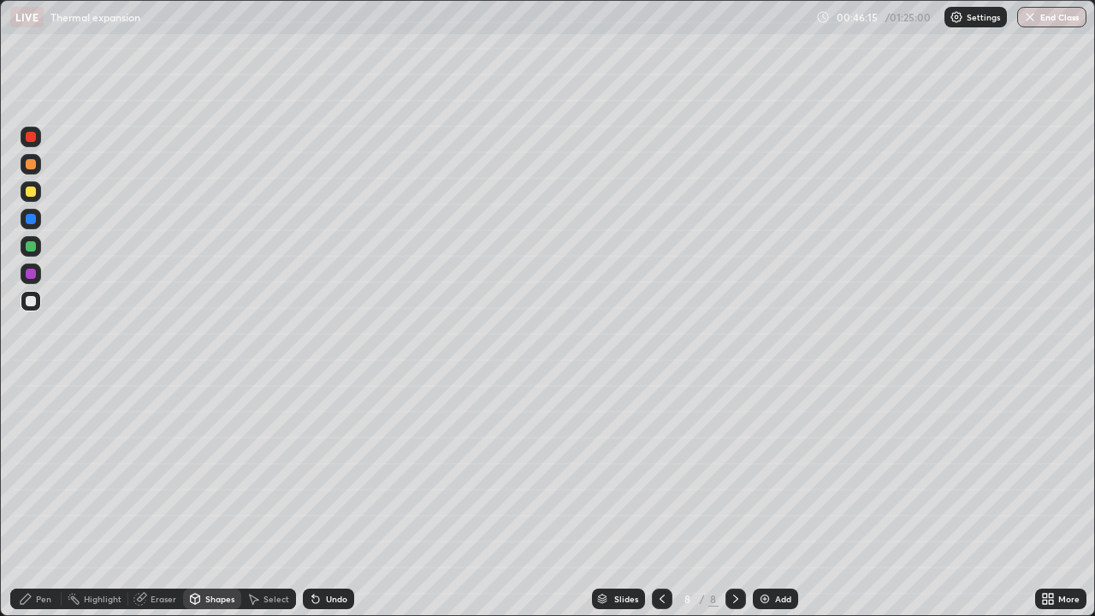
click at [45, 500] on div "Pen" at bounding box center [43, 599] width 15 height 9
click at [764, 500] on img at bounding box center [765, 599] width 14 height 14
click at [328, 500] on div "Undo" at bounding box center [336, 599] width 21 height 9
click at [31, 192] on div at bounding box center [31, 191] width 10 height 10
click at [661, 500] on icon at bounding box center [662, 599] width 14 height 14
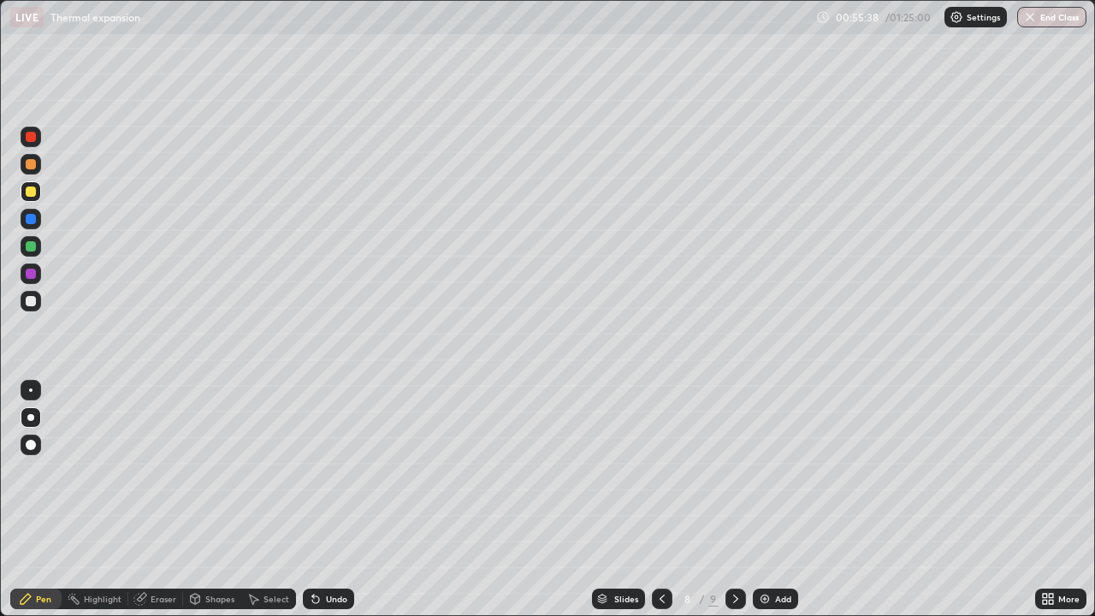
click at [727, 500] on div at bounding box center [735, 599] width 21 height 21
click at [39, 301] on div at bounding box center [31, 301] width 21 height 21
click at [30, 302] on div at bounding box center [31, 301] width 10 height 10
click at [775, 500] on div "Add" at bounding box center [783, 599] width 16 height 9
click at [209, 500] on div "Shapes" at bounding box center [212, 599] width 58 height 21
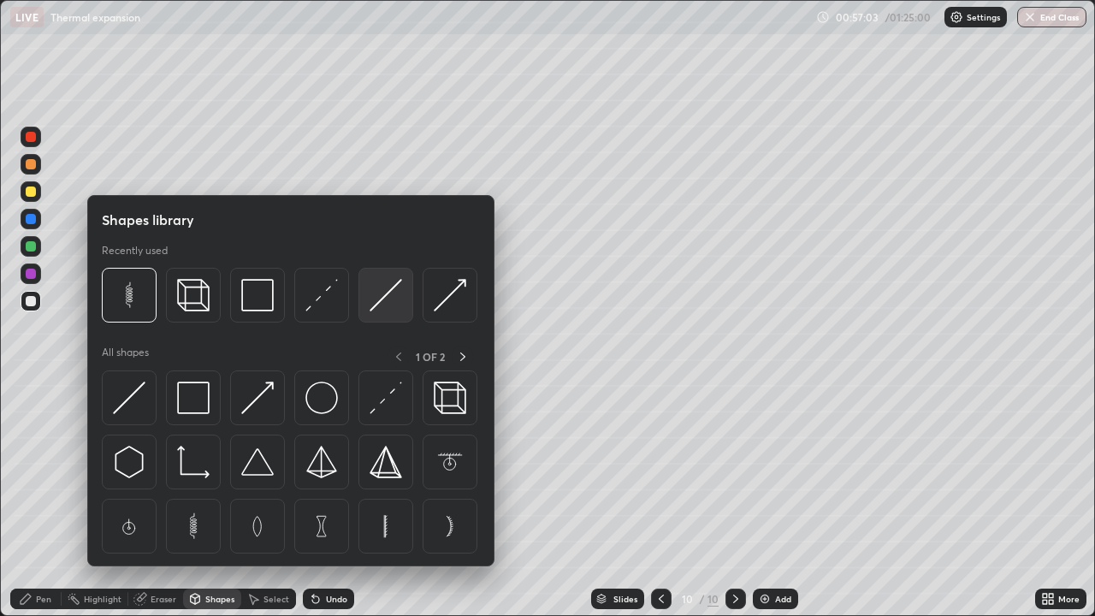
click at [379, 306] on img at bounding box center [386, 295] width 33 height 33
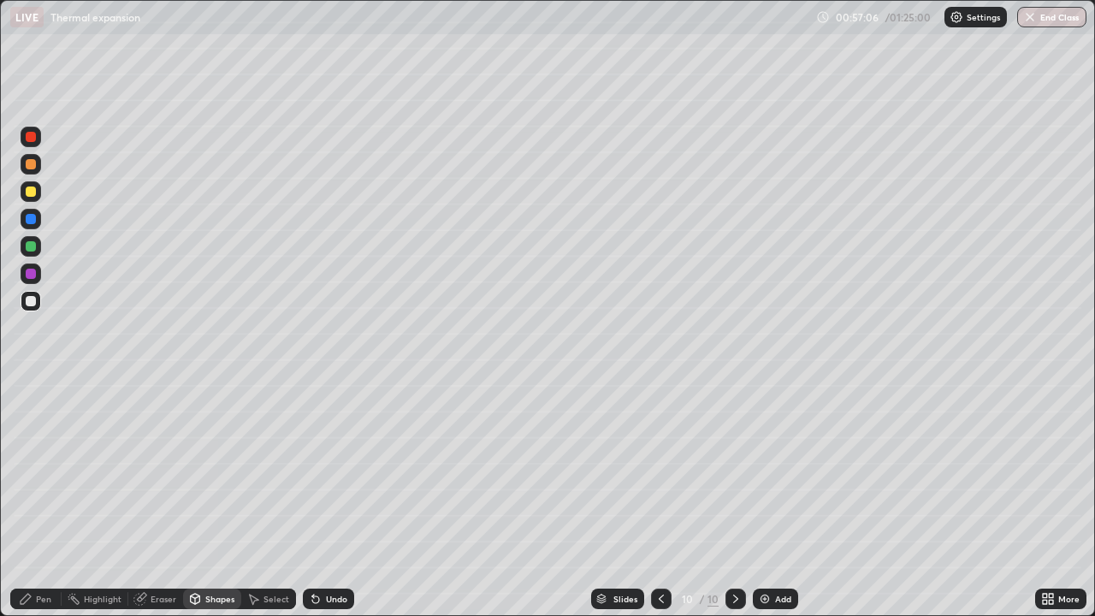
click at [56, 500] on div "Pen" at bounding box center [35, 599] width 51 height 21
click at [32, 390] on div at bounding box center [30, 389] width 3 height 3
click at [215, 500] on div "Shapes" at bounding box center [219, 599] width 29 height 9
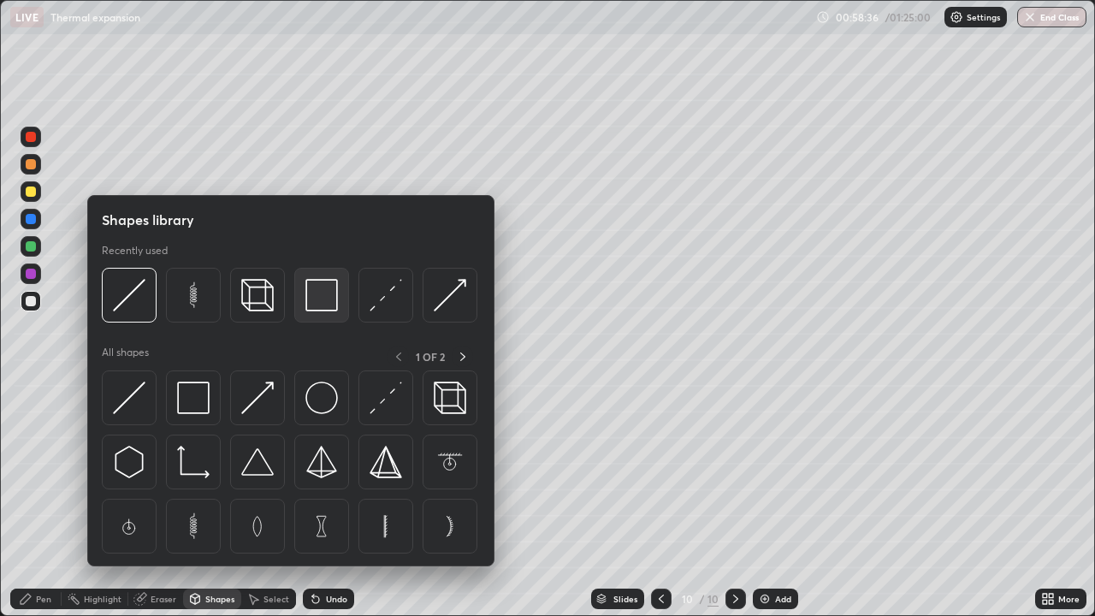
click at [323, 310] on img at bounding box center [321, 295] width 33 height 33
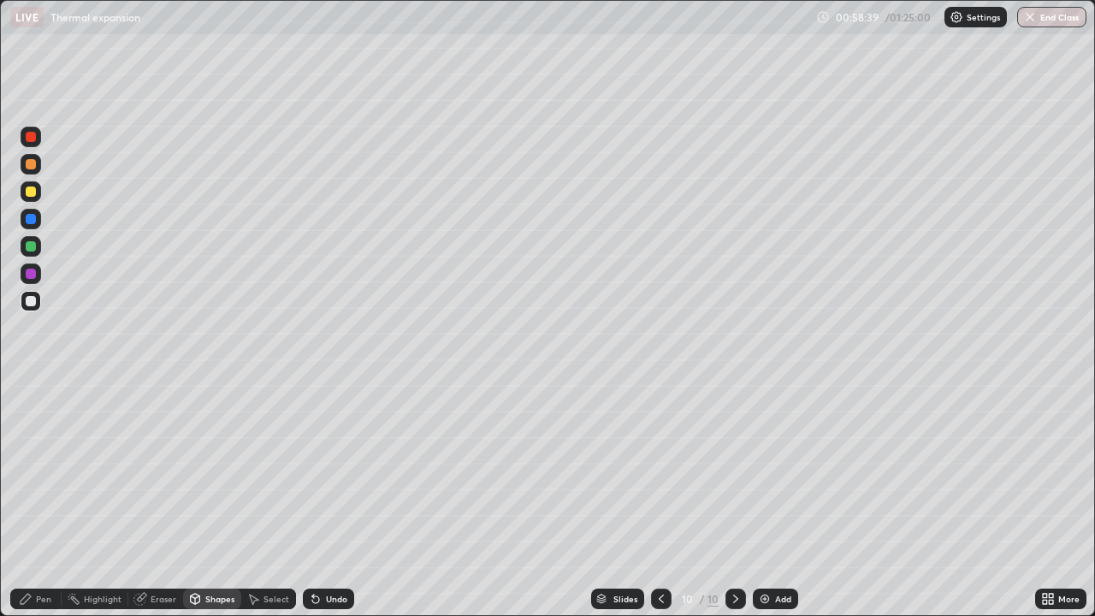
click at [37, 500] on div "Pen" at bounding box center [43, 599] width 15 height 9
click at [218, 500] on div "Shapes" at bounding box center [219, 599] width 29 height 9
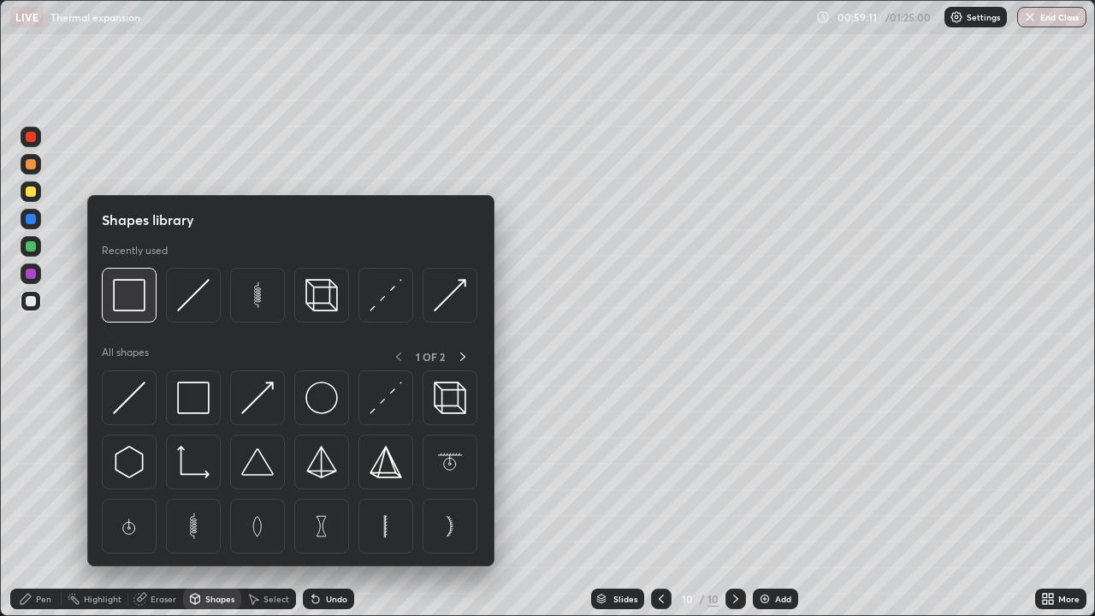
click at [130, 305] on img at bounding box center [129, 295] width 33 height 33
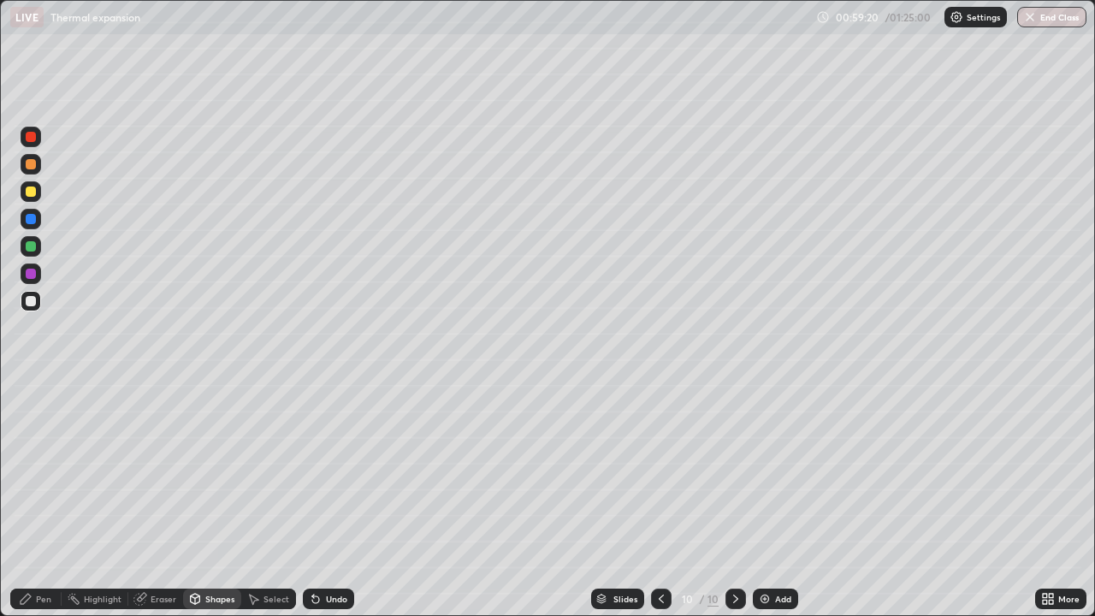
click at [38, 500] on div "Pen" at bounding box center [35, 599] width 51 height 21
click at [771, 500] on div "Add" at bounding box center [775, 599] width 45 height 21
click at [660, 500] on icon at bounding box center [662, 599] width 14 height 14
click at [653, 500] on div at bounding box center [662, 599] width 21 height 21
click at [734, 500] on icon at bounding box center [736, 599] width 14 height 14
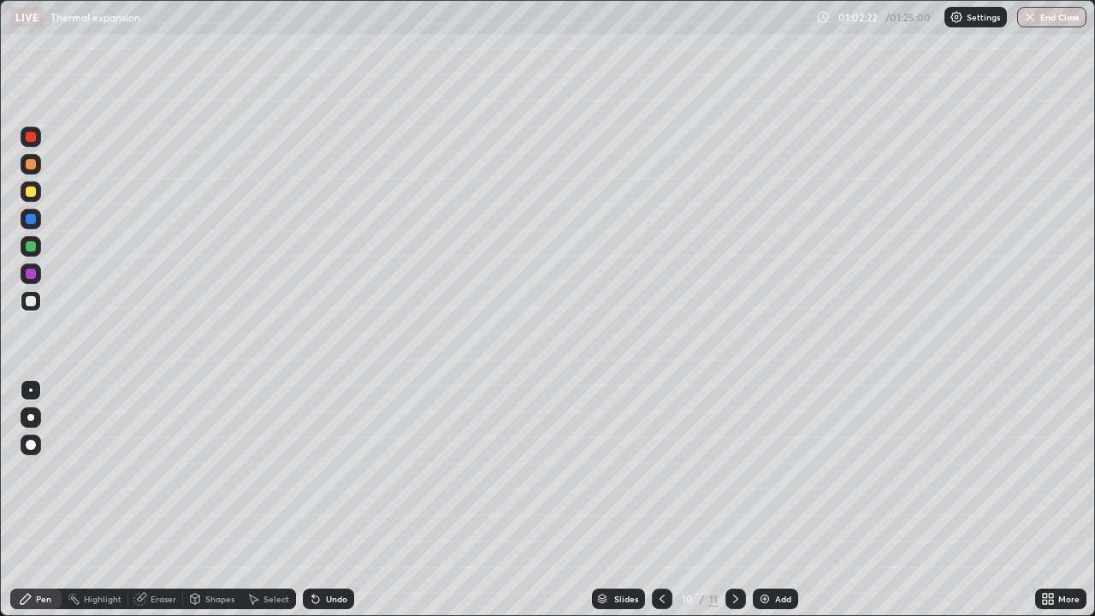
click at [734, 500] on icon at bounding box center [736, 599] width 14 height 14
click at [31, 417] on div at bounding box center [30, 417] width 7 height 7
click at [210, 500] on div "Shapes" at bounding box center [219, 599] width 29 height 9
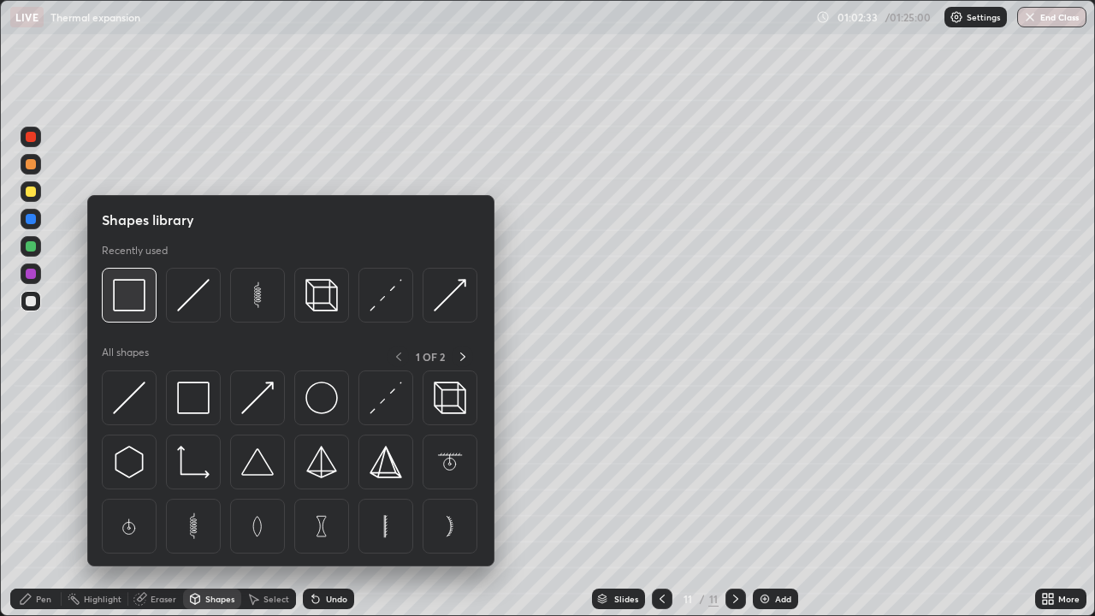
click at [134, 312] on div at bounding box center [129, 295] width 55 height 55
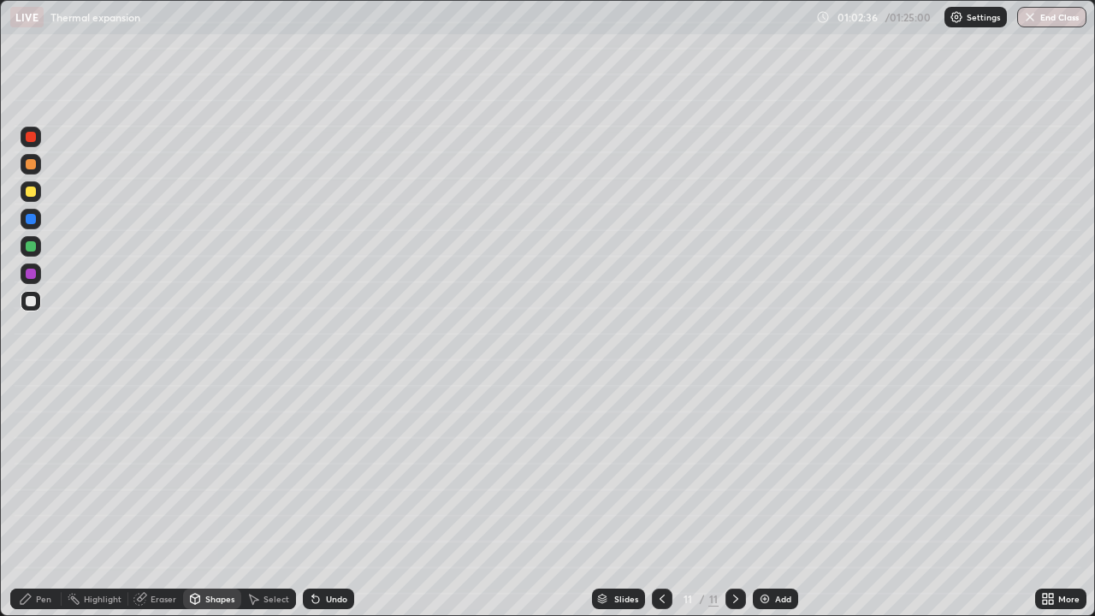
click at [208, 500] on div "Shapes" at bounding box center [219, 599] width 29 height 9
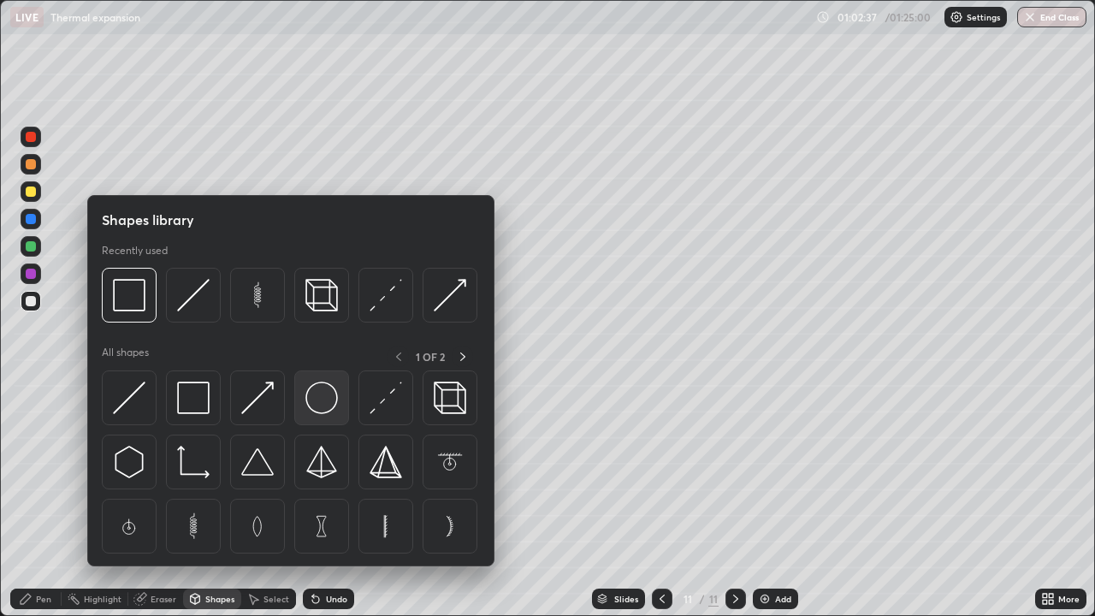
click at [327, 398] on img at bounding box center [321, 398] width 33 height 33
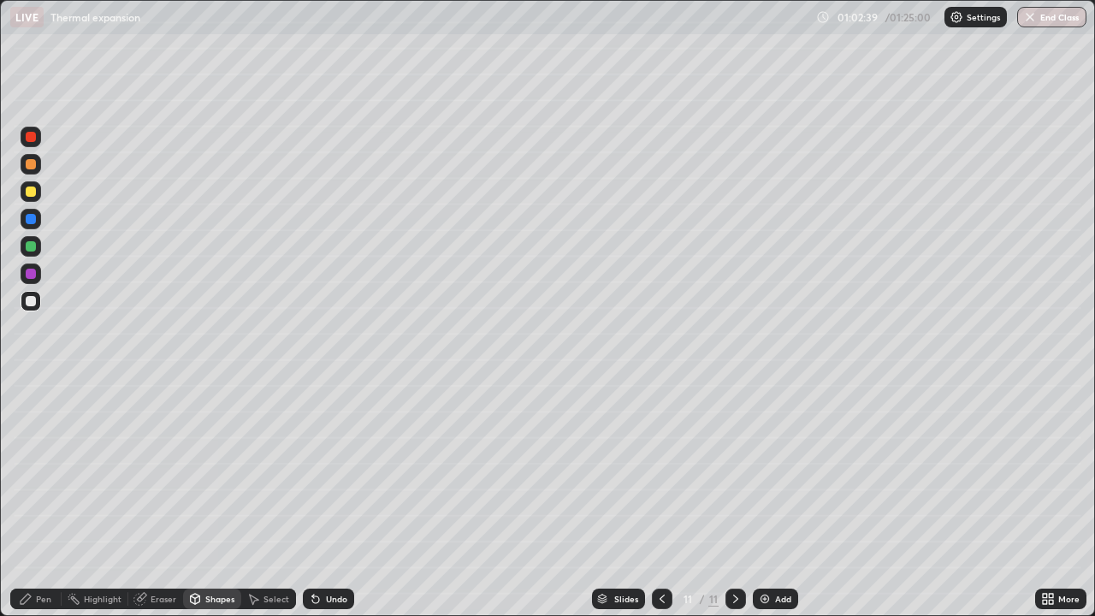
click at [35, 500] on div "Pen" at bounding box center [35, 599] width 51 height 21
click at [167, 500] on div "Eraser" at bounding box center [164, 599] width 26 height 9
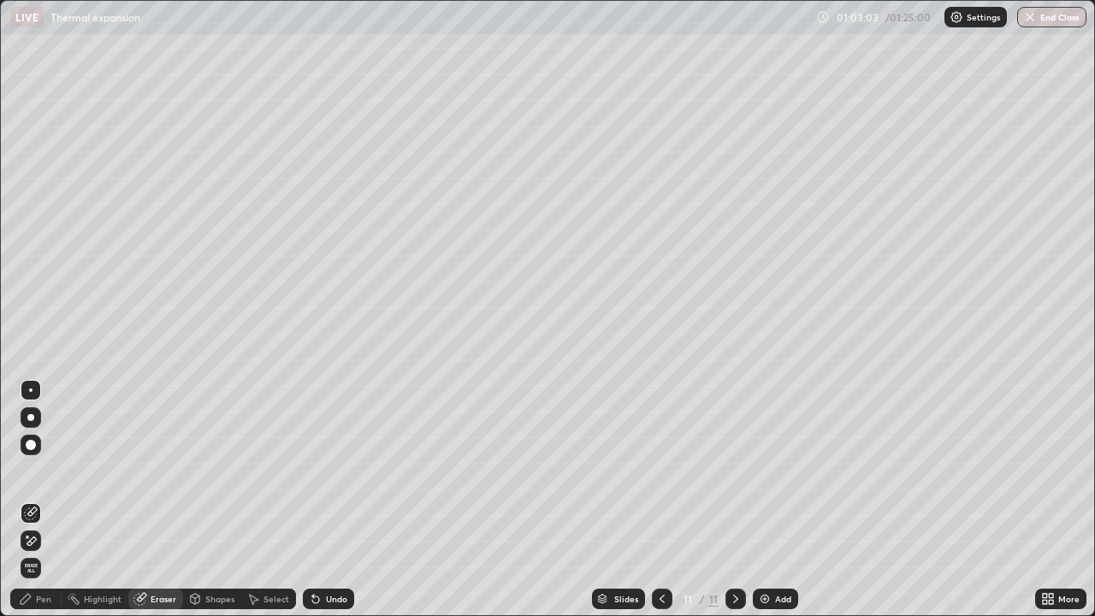
click at [40, 500] on div "Pen" at bounding box center [43, 599] width 15 height 9
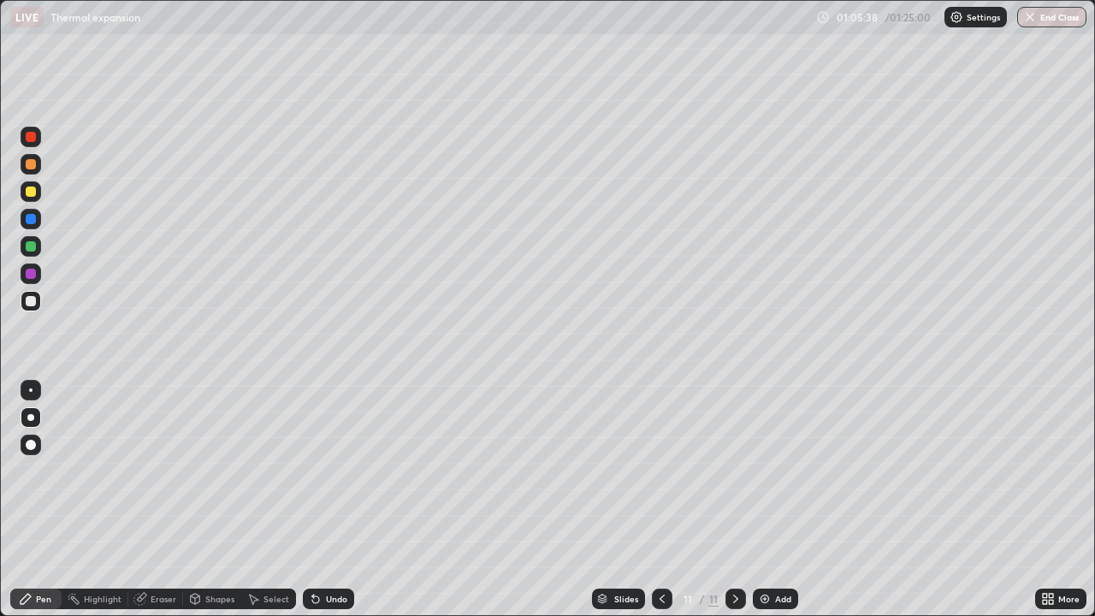
click at [32, 192] on div at bounding box center [31, 191] width 10 height 10
click at [37, 303] on div at bounding box center [31, 301] width 21 height 21
click at [322, 500] on div "Undo" at bounding box center [328, 599] width 51 height 21
click at [36, 198] on div at bounding box center [31, 191] width 21 height 21
click at [31, 302] on div at bounding box center [31, 301] width 10 height 10
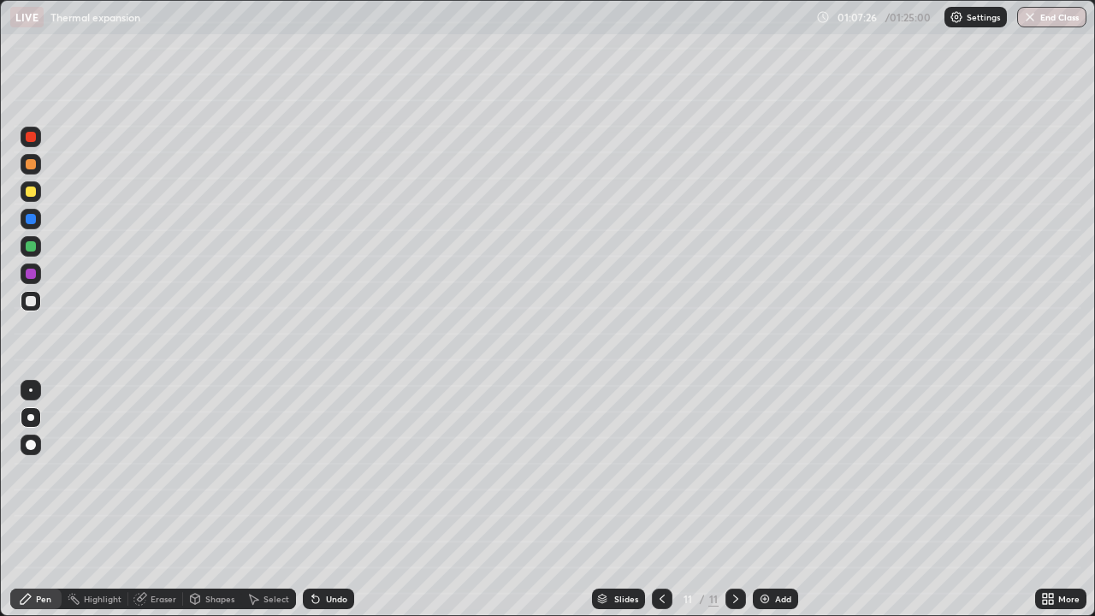
click at [764, 500] on img at bounding box center [765, 599] width 14 height 14
click at [31, 390] on div at bounding box center [30, 389] width 3 height 3
click at [271, 500] on div "Select" at bounding box center [276, 599] width 26 height 9
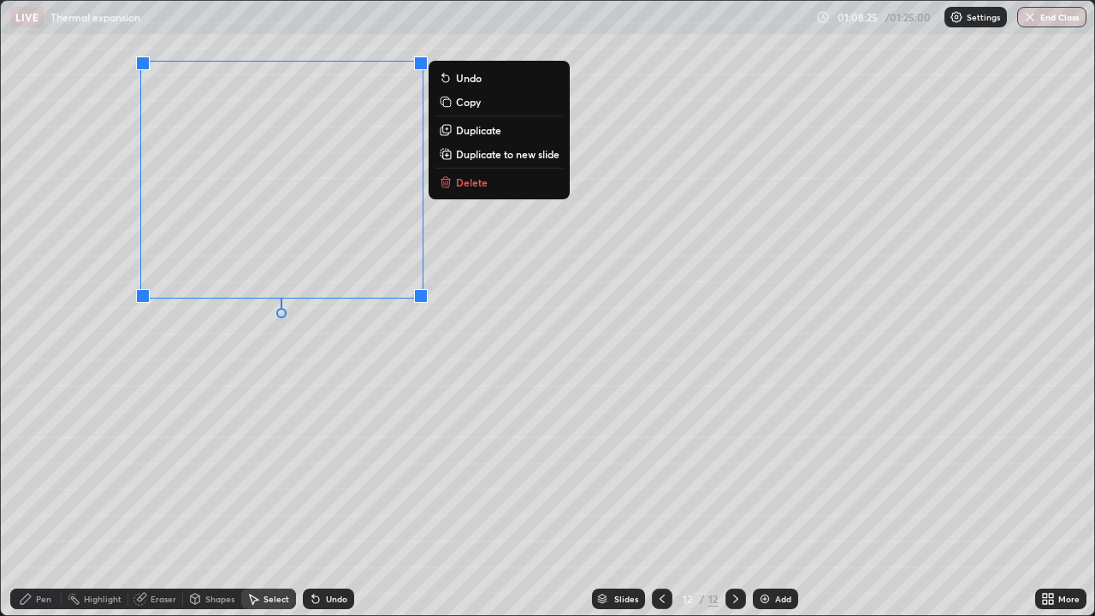
click at [471, 132] on p "Duplicate" at bounding box center [478, 130] width 45 height 14
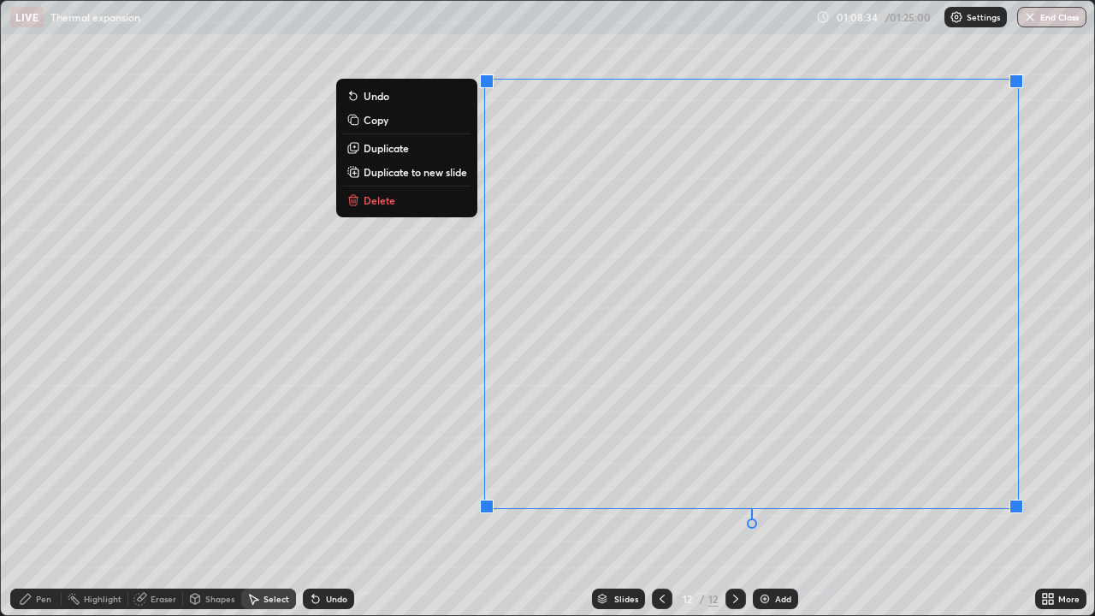
click at [53, 500] on div "Pen" at bounding box center [35, 599] width 51 height 21
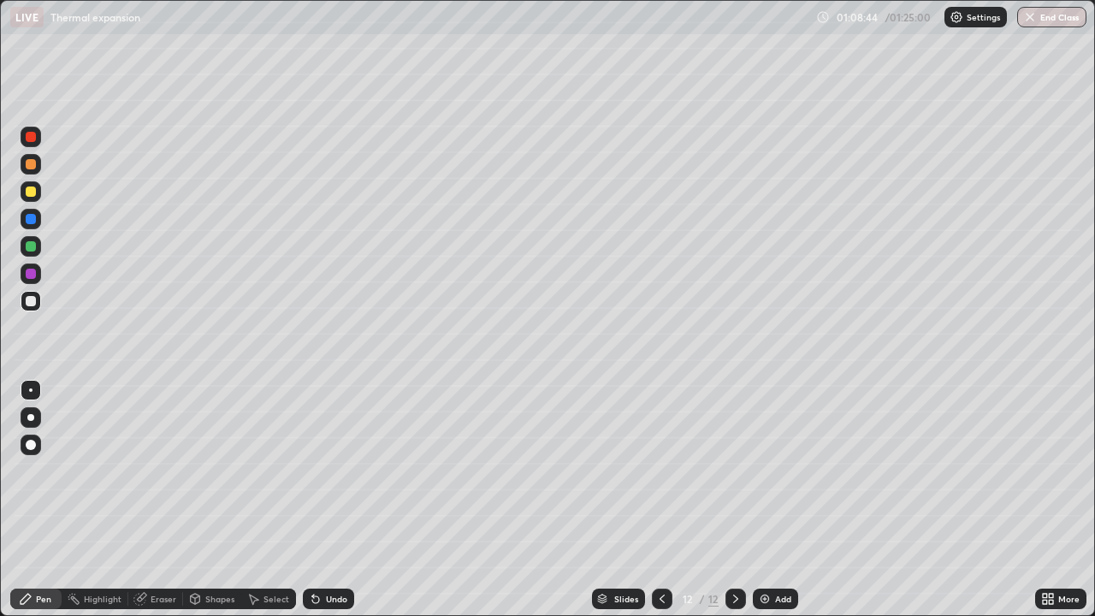
click at [35, 201] on div at bounding box center [31, 191] width 21 height 21
click at [34, 303] on div at bounding box center [31, 301] width 10 height 10
click at [660, 500] on icon at bounding box center [662, 599] width 14 height 14
click at [734, 500] on icon at bounding box center [736, 599] width 14 height 14
click at [661, 500] on div at bounding box center [662, 599] width 21 height 21
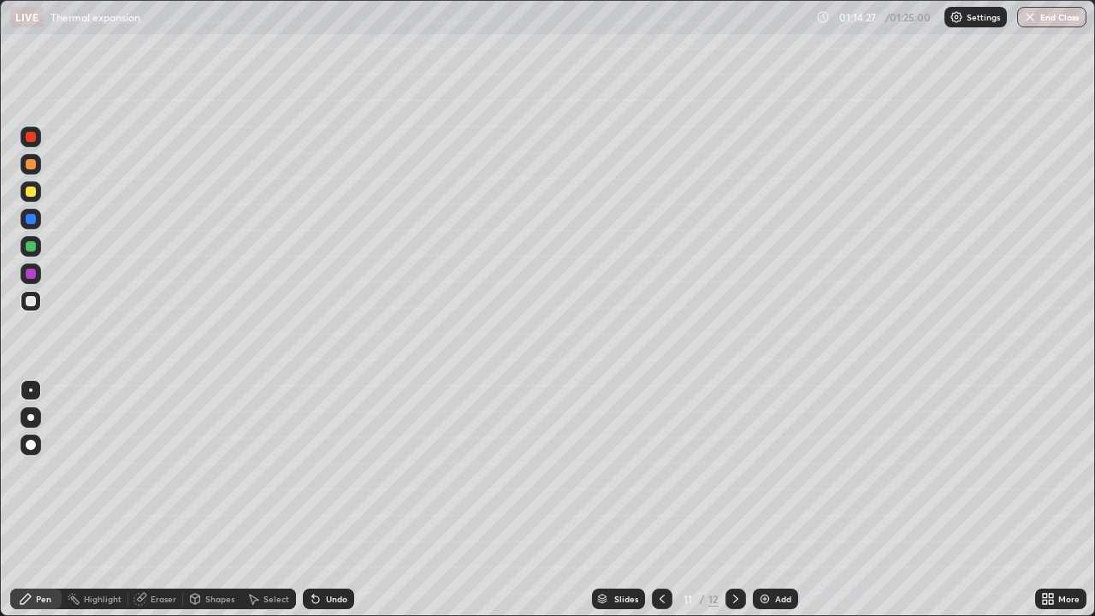
click at [654, 500] on div at bounding box center [662, 599] width 21 height 34
click at [661, 500] on icon at bounding box center [662, 599] width 5 height 9
click at [660, 500] on icon at bounding box center [662, 599] width 14 height 14
click at [662, 500] on icon at bounding box center [662, 599] width 14 height 14
click at [663, 500] on icon at bounding box center [662, 599] width 14 height 14
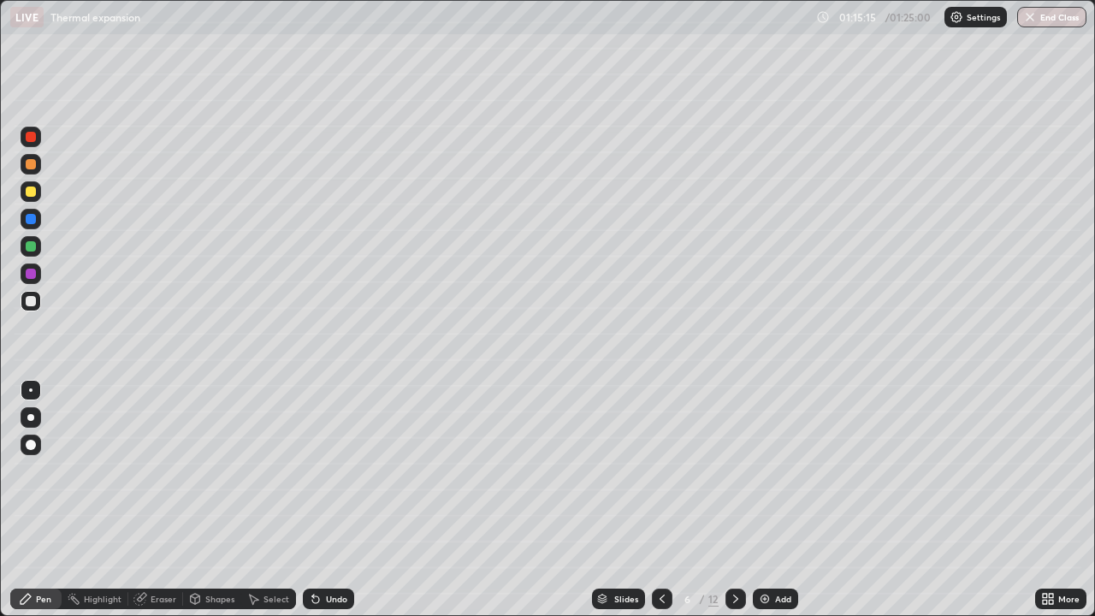
click at [733, 500] on icon at bounding box center [736, 599] width 14 height 14
click at [734, 500] on icon at bounding box center [736, 599] width 14 height 14
click at [732, 500] on icon at bounding box center [736, 599] width 14 height 14
click at [1044, 26] on button "End Class" at bounding box center [1051, 17] width 69 height 21
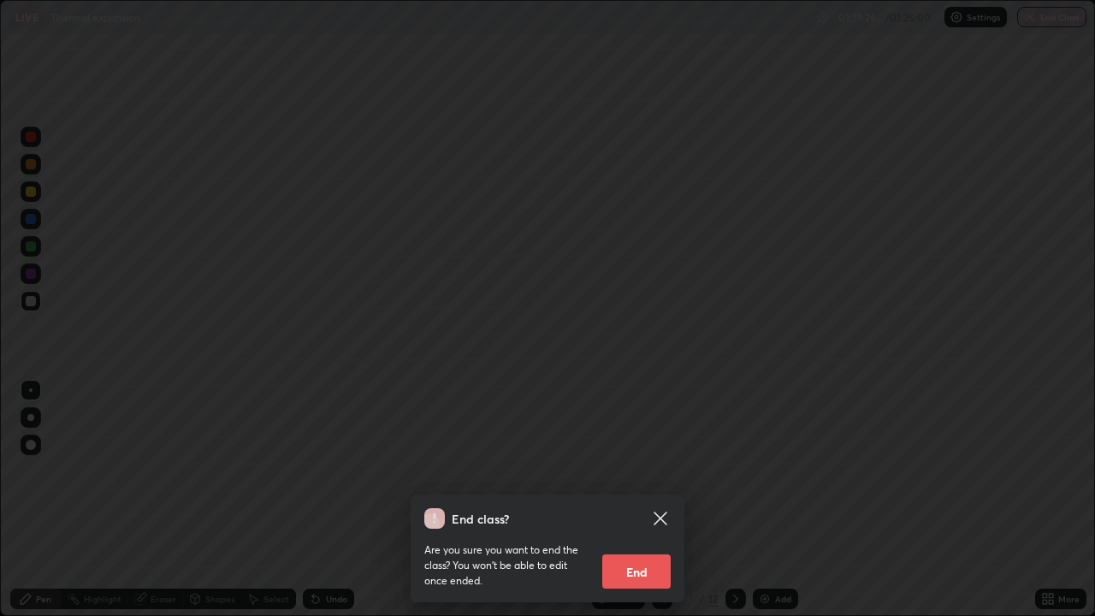
click at [642, 500] on button "End" at bounding box center [636, 571] width 68 height 34
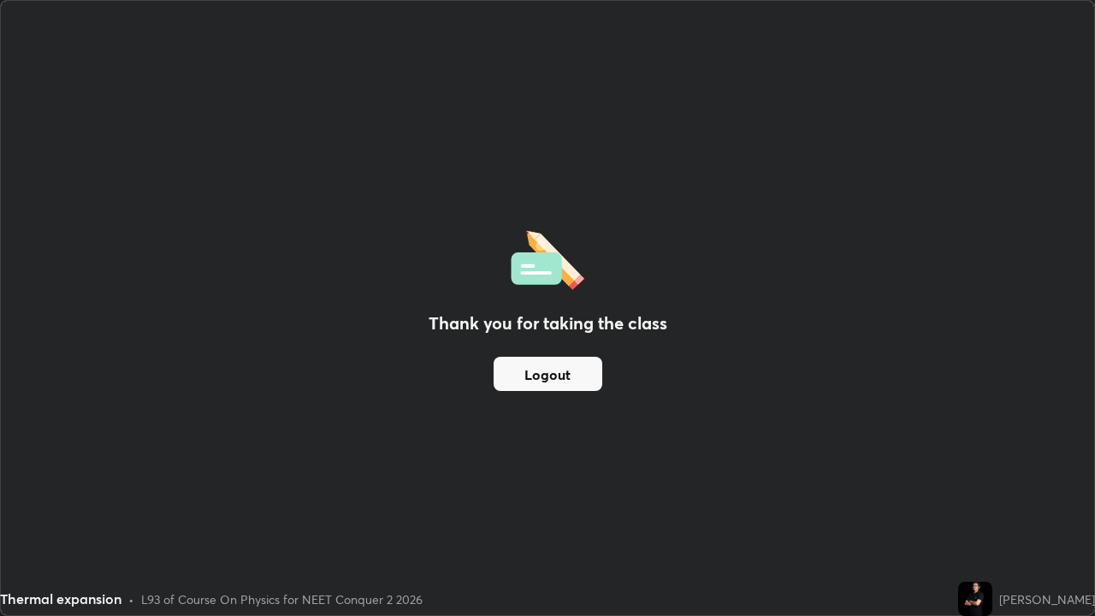
click at [565, 364] on button "Logout" at bounding box center [548, 374] width 109 height 34
